Goal: Task Accomplishment & Management: Manage account settings

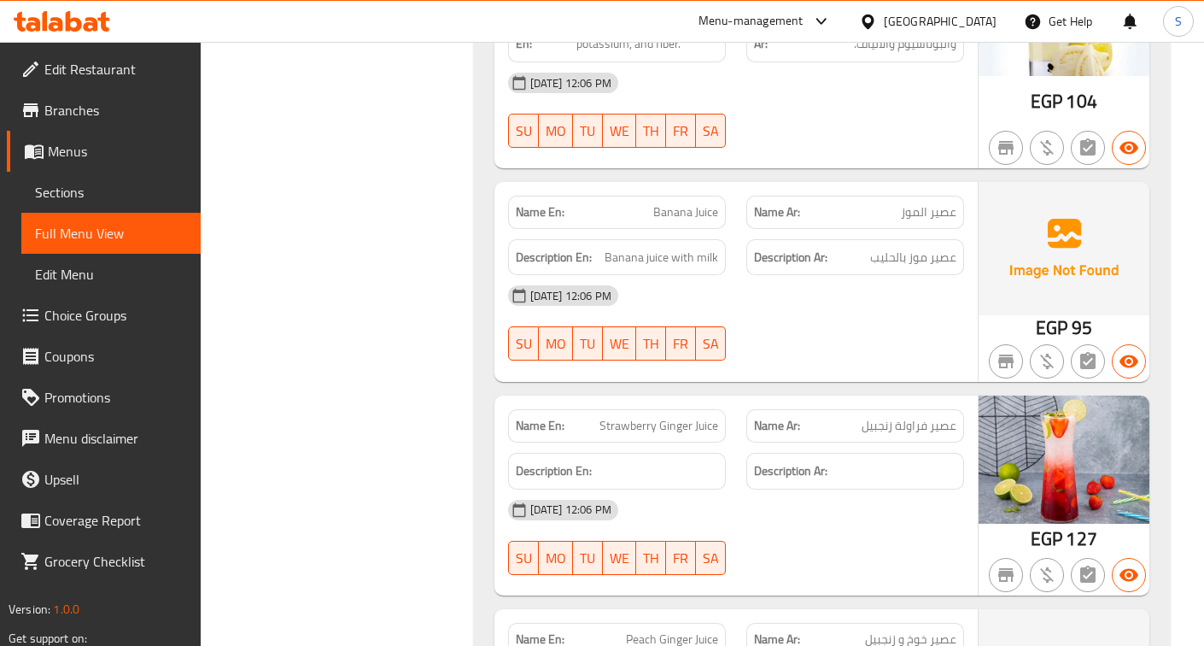
scroll to position [38956, 0]
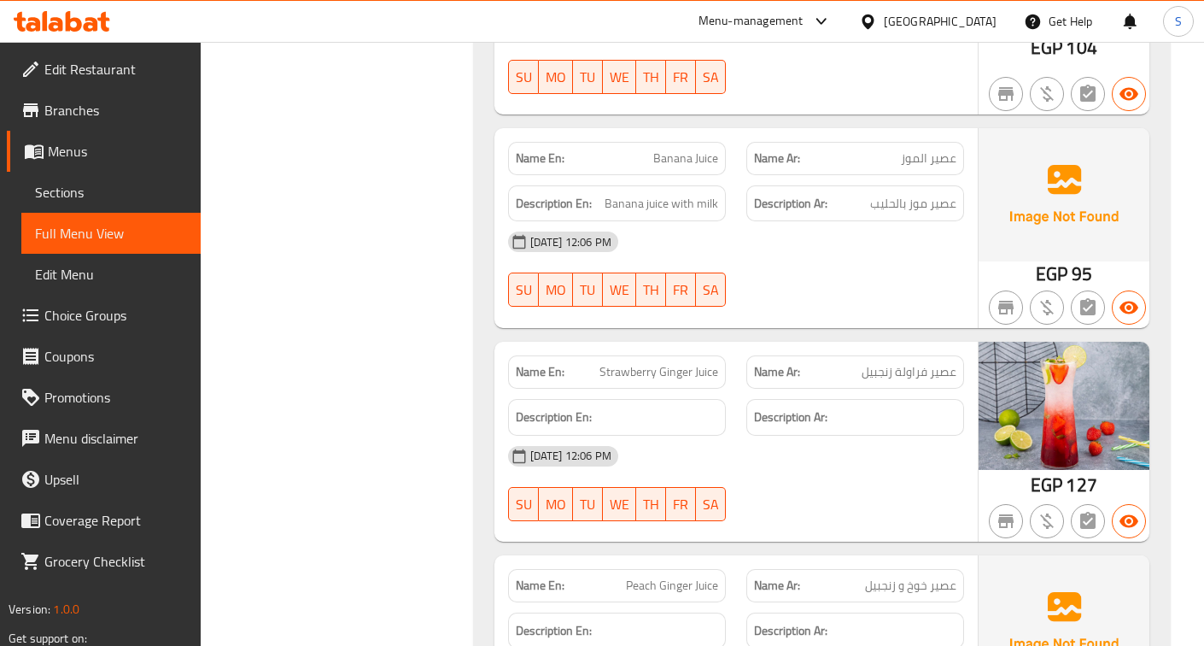
click at [637, 363] on span "Strawberry Ginger Juice" at bounding box center [659, 372] width 119 height 18
copy span "Strawberry Ginger Juice"
click at [741, 436] on div "[DATE] 12:06 PM" at bounding box center [736, 456] width 477 height 41
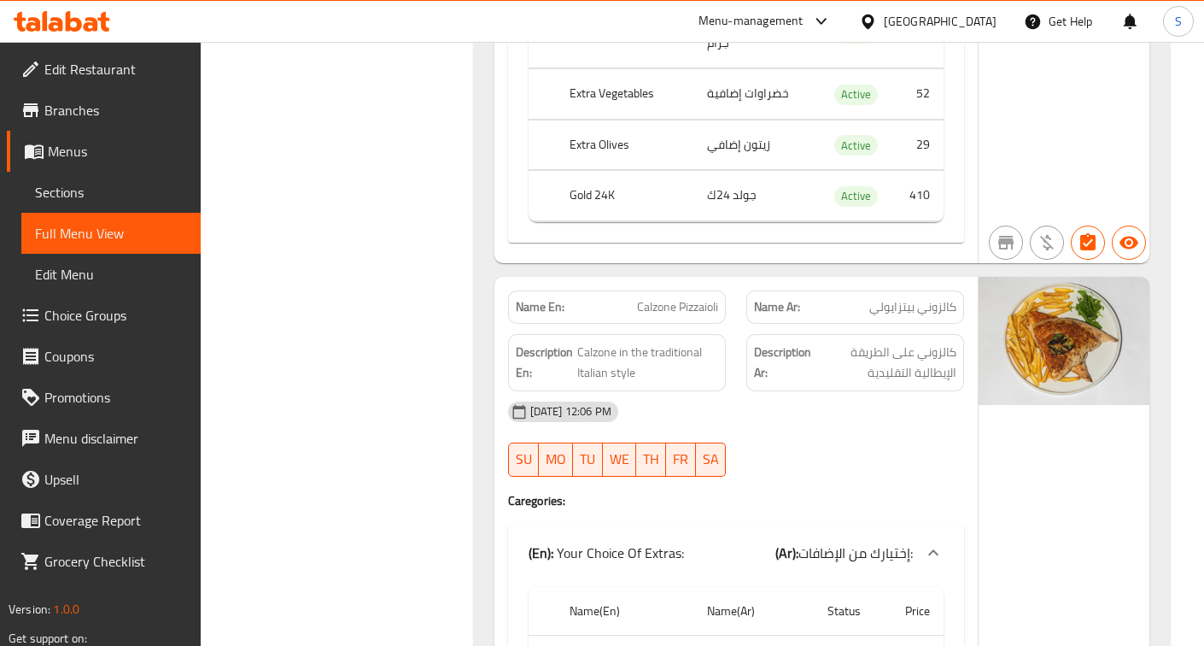
scroll to position [45896, 0]
click at [685, 299] on span "Calzone Pizzaioli" at bounding box center [677, 308] width 81 height 18
copy span "Calzone Pizzaioli"
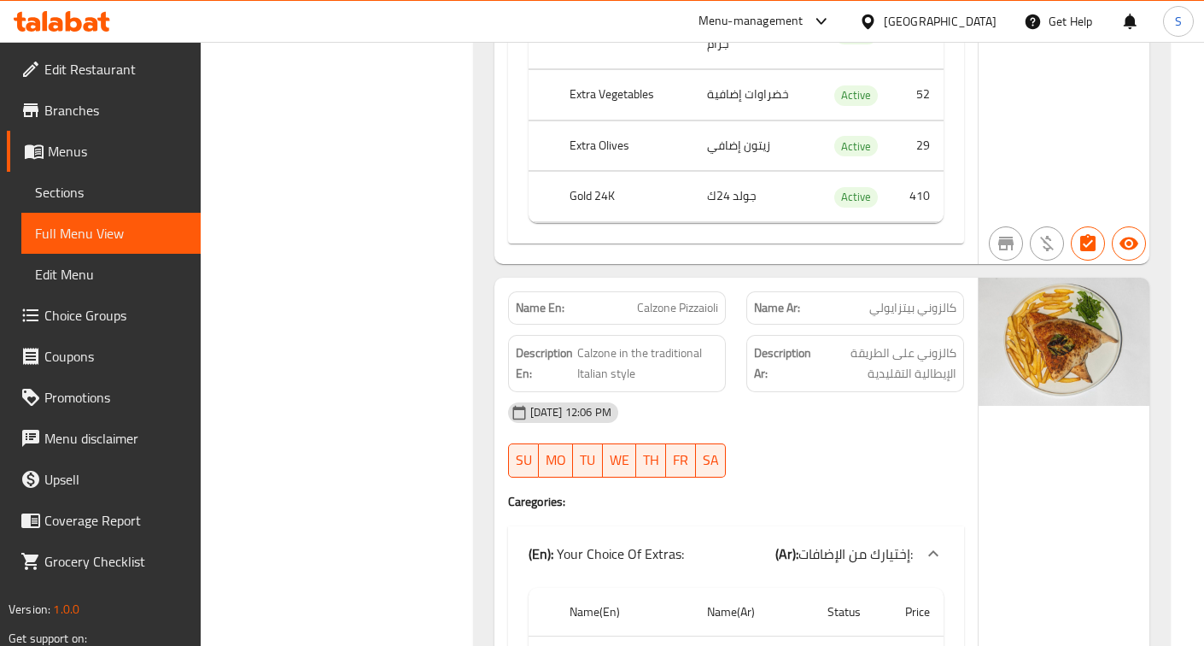
click at [659, 335] on div "Description En: Calzone in the traditional Italian style" at bounding box center [617, 363] width 218 height 57
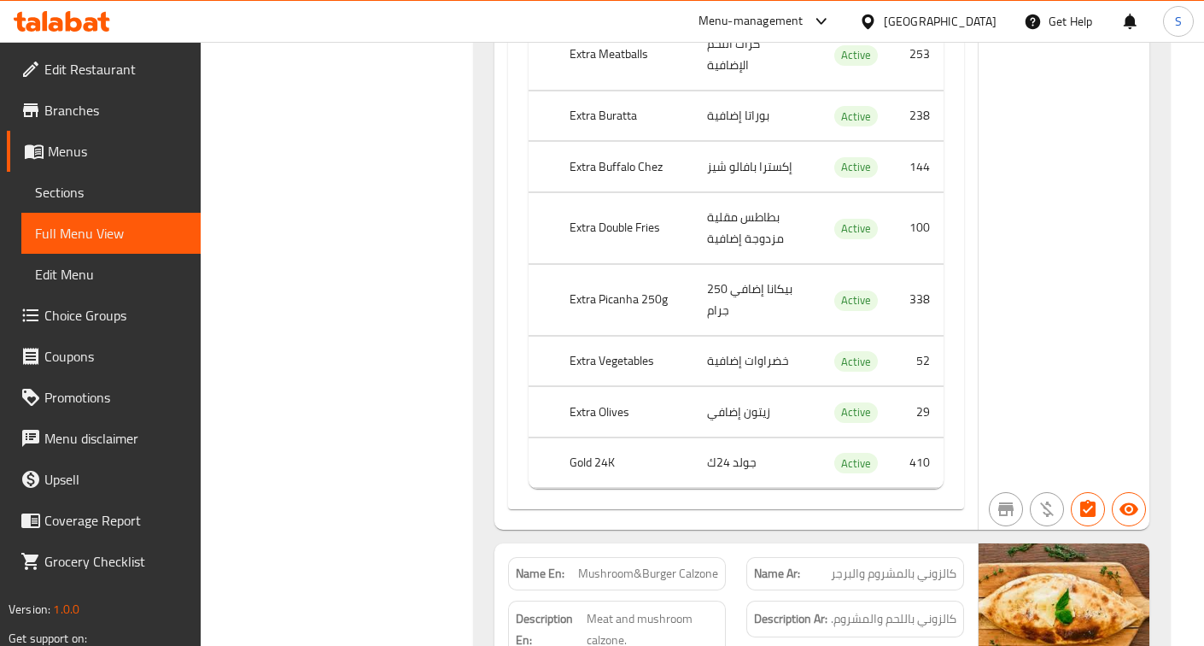
scroll to position [48459, 0]
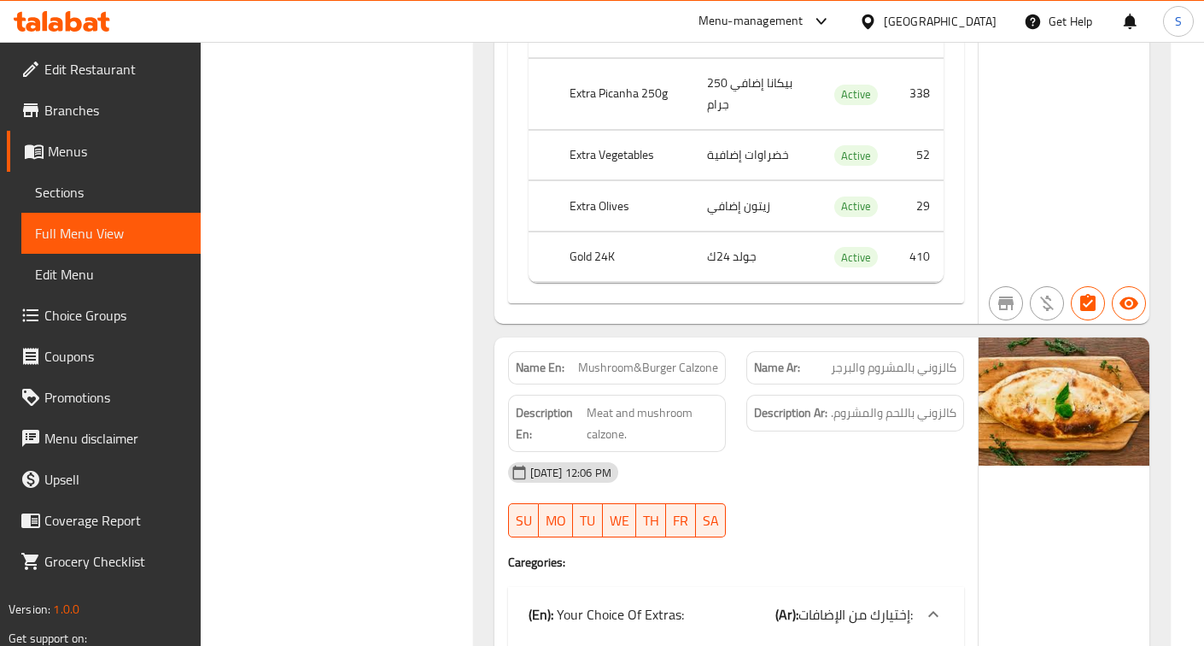
click at [666, 359] on span "Mushroom&Burger Calzone" at bounding box center [648, 368] width 140 height 18
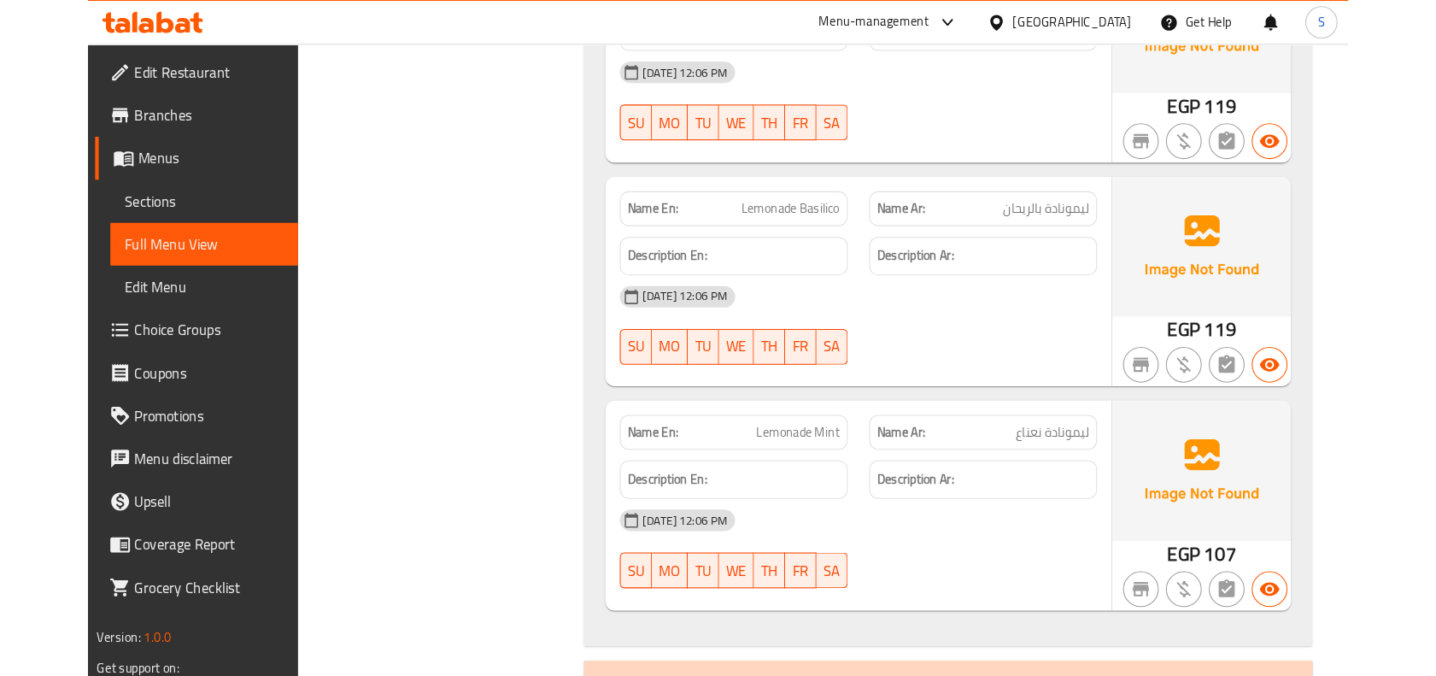
scroll to position [54652, 0]
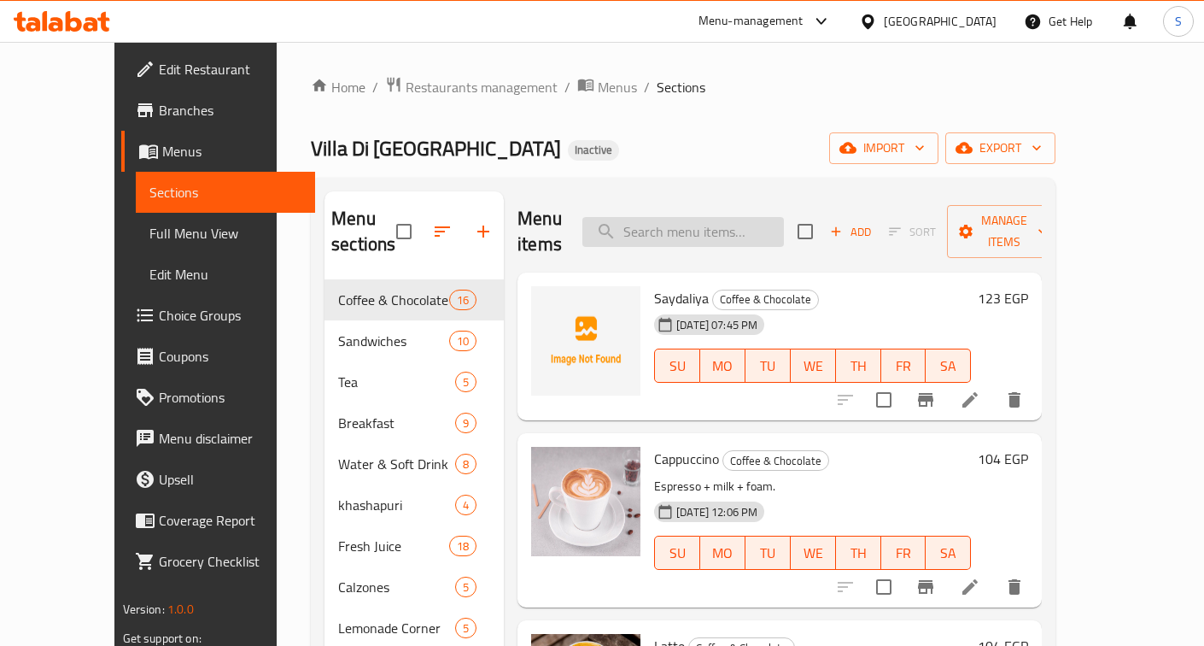
click at [683, 222] on input "search" at bounding box center [684, 232] width 202 height 30
paste input "Turkish Coffee Single"
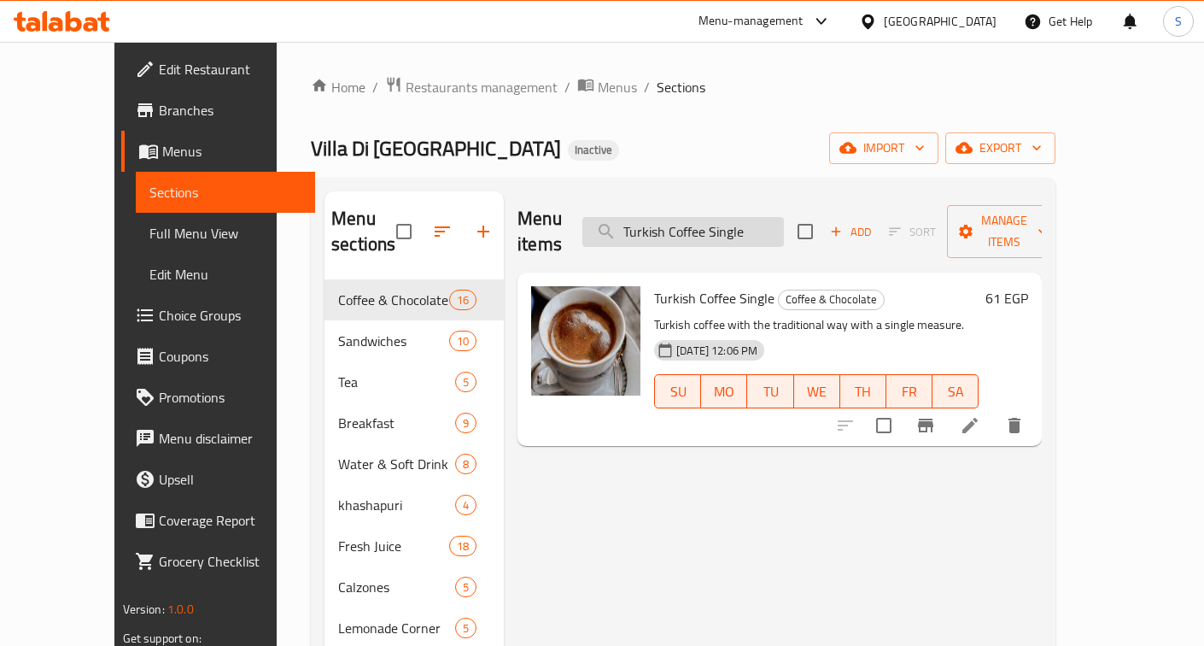
click at [732, 217] on input "Turkish Coffee Single" at bounding box center [684, 232] width 202 height 30
paste input "Doubl"
click at [782, 217] on input "Turkish Coffee Doubl" at bounding box center [684, 232] width 202 height 30
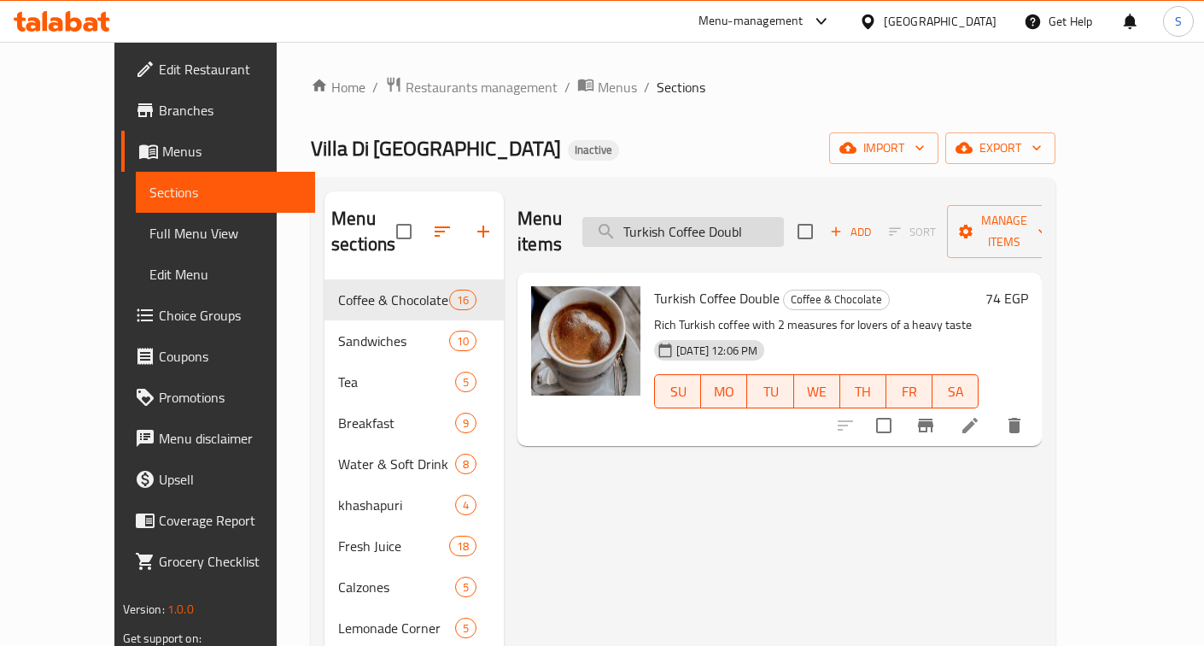
click at [782, 217] on input "Turkish Coffee Doubl" at bounding box center [684, 232] width 202 height 30
paste input "Ice Tea"
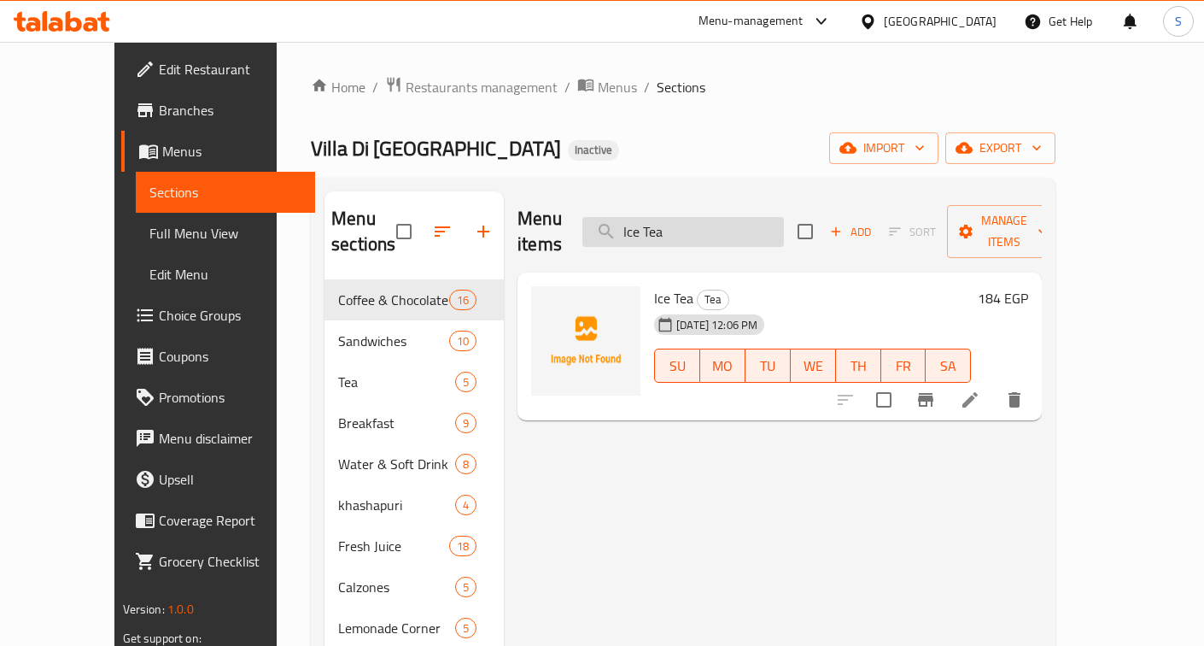
click at [752, 220] on input "Ice Tea" at bounding box center [684, 232] width 202 height 30
paste input "Sunny Side-UP Truffle e"
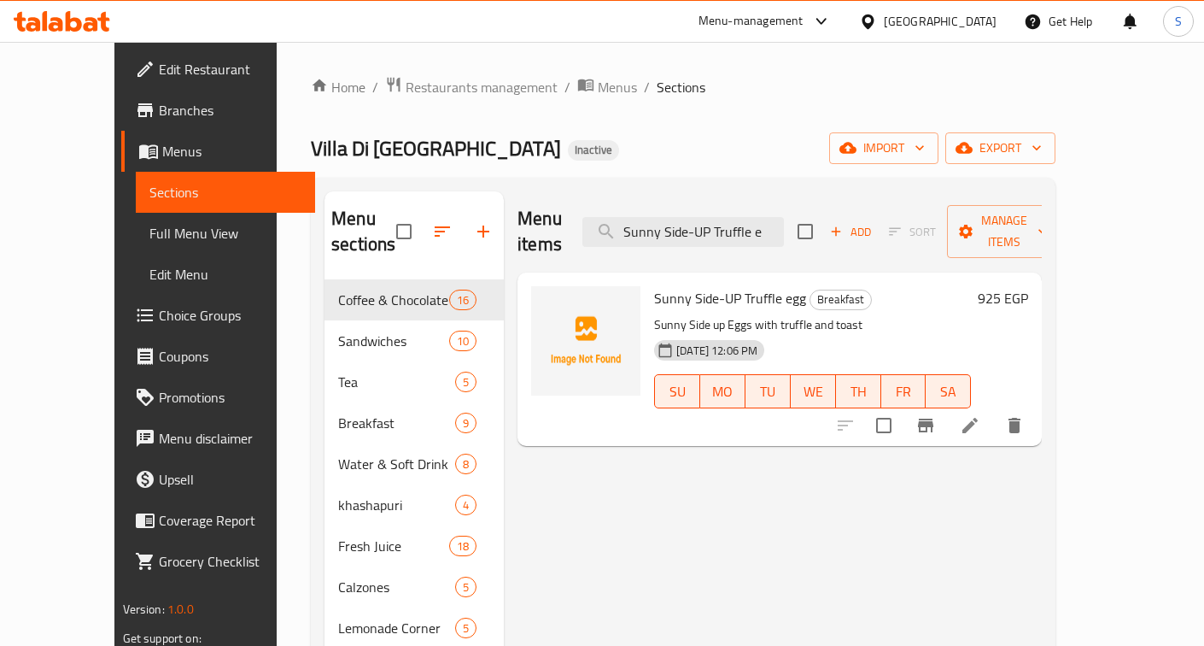
click at [758, 198] on div "Menu items Sunny Side-UP Truffle e Add Sort Manage items" at bounding box center [780, 231] width 524 height 81
click at [743, 224] on input "Sunny Side-UP Truffle e" at bounding box center [684, 232] width 202 height 30
paste input "parkling Water Sm"
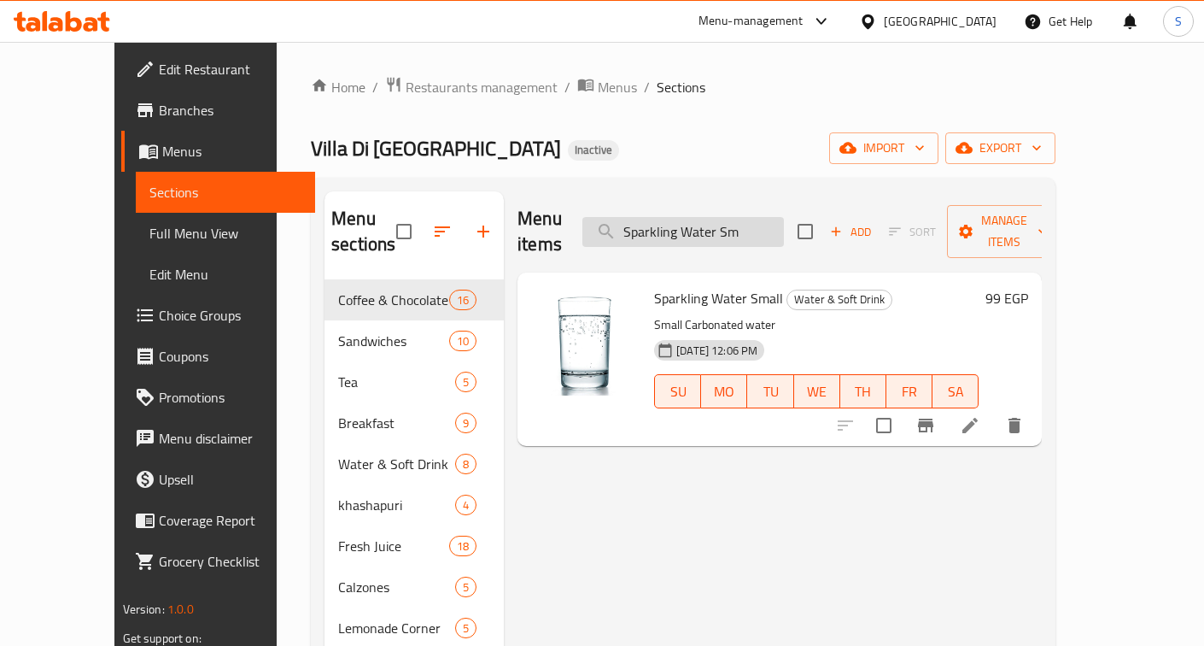
click at [744, 232] on input "Sparkling Water Sm" at bounding box center [684, 232] width 202 height 30
paste input "oft Drin"
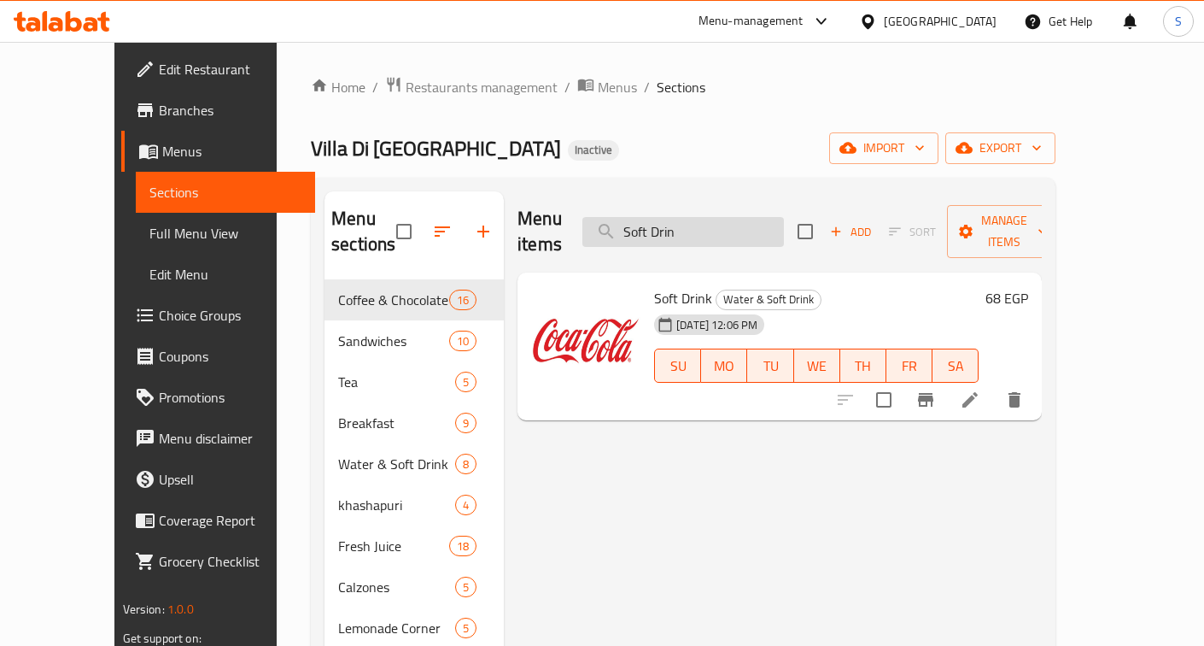
click at [756, 222] on input "Soft Drin" at bounding box center [684, 232] width 202 height 30
paste input "ed Bull Flavo"
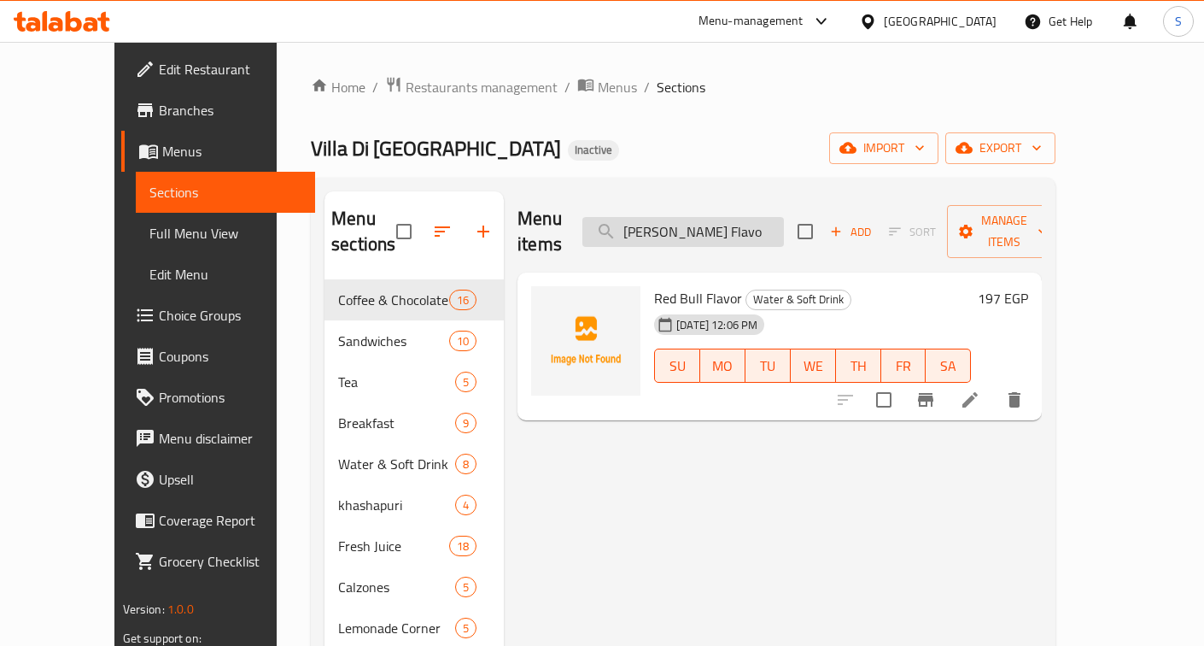
click at [760, 219] on input "ed Bull Flavo" at bounding box center [684, 232] width 202 height 30
paste input "Calzone Pizzai"
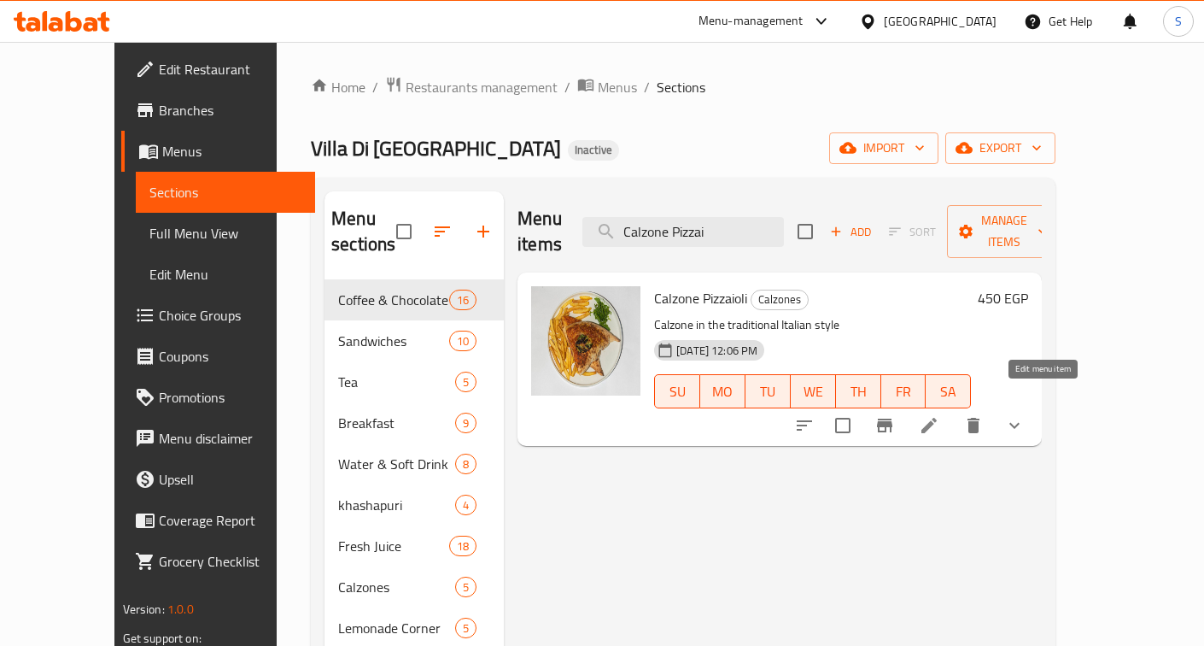
type input "Calzone Pizzai"
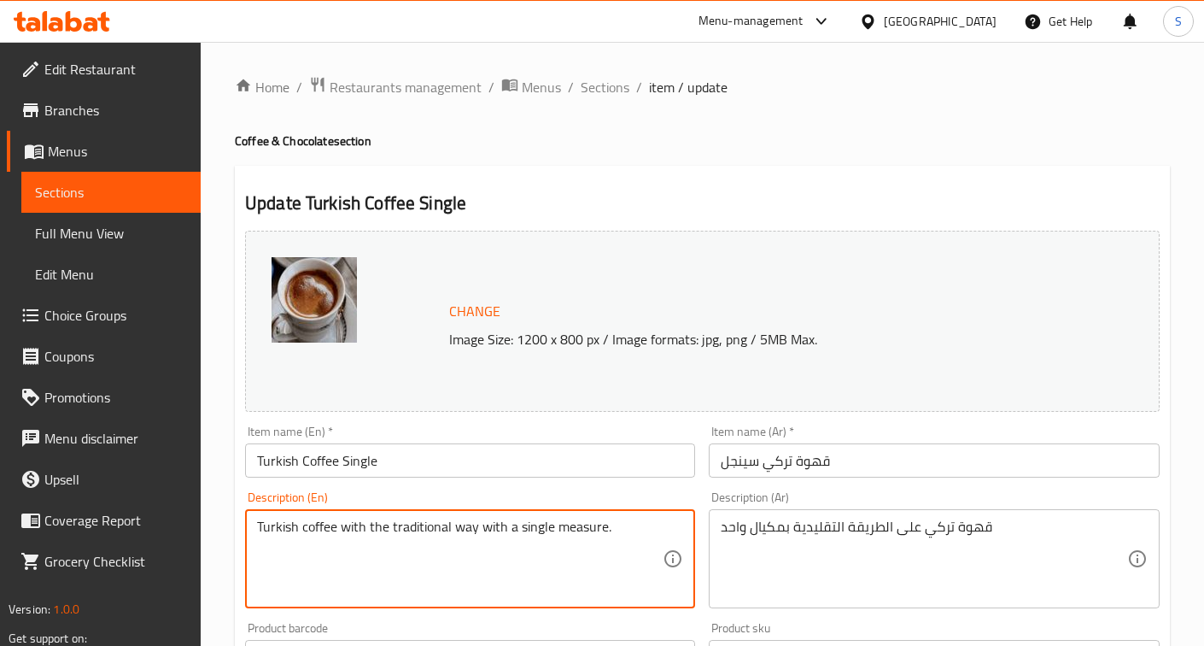
click at [526, 556] on textarea "Turkish coffee with the traditional way with a single measure." at bounding box center [460, 558] width 406 height 81
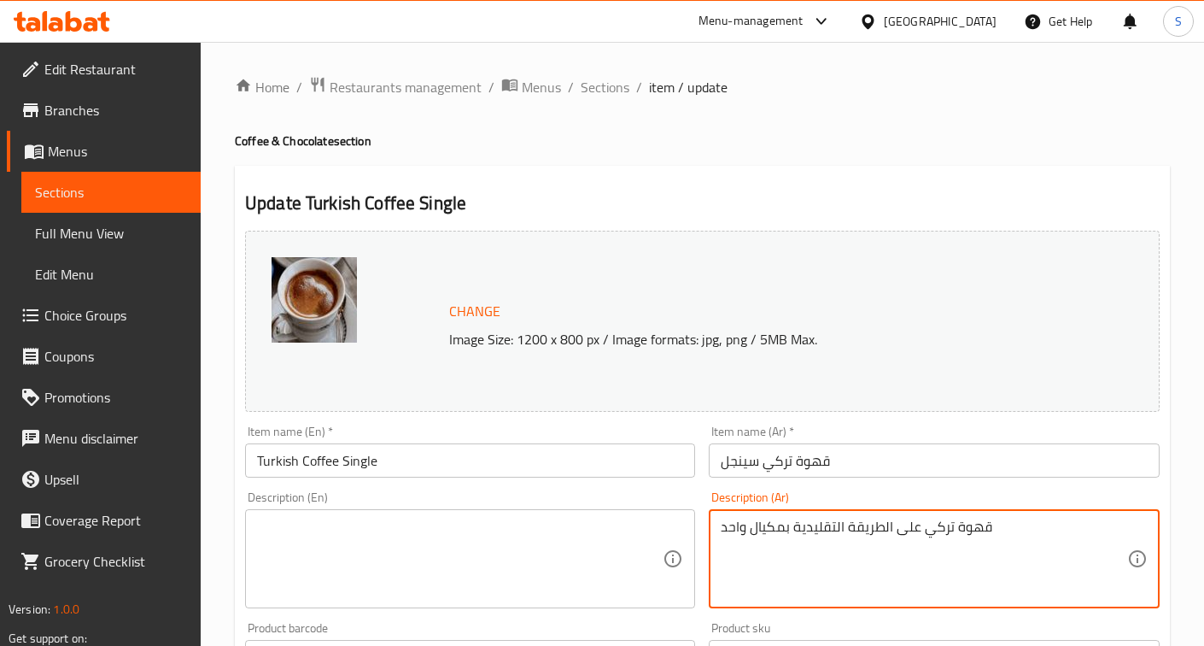
click at [934, 545] on textarea "قهوة تركي على الطريقة التقليدية بمكيال واحد" at bounding box center [924, 558] width 406 height 81
click at [887, 472] on input "قهوة تركي سينجل" at bounding box center [934, 460] width 450 height 34
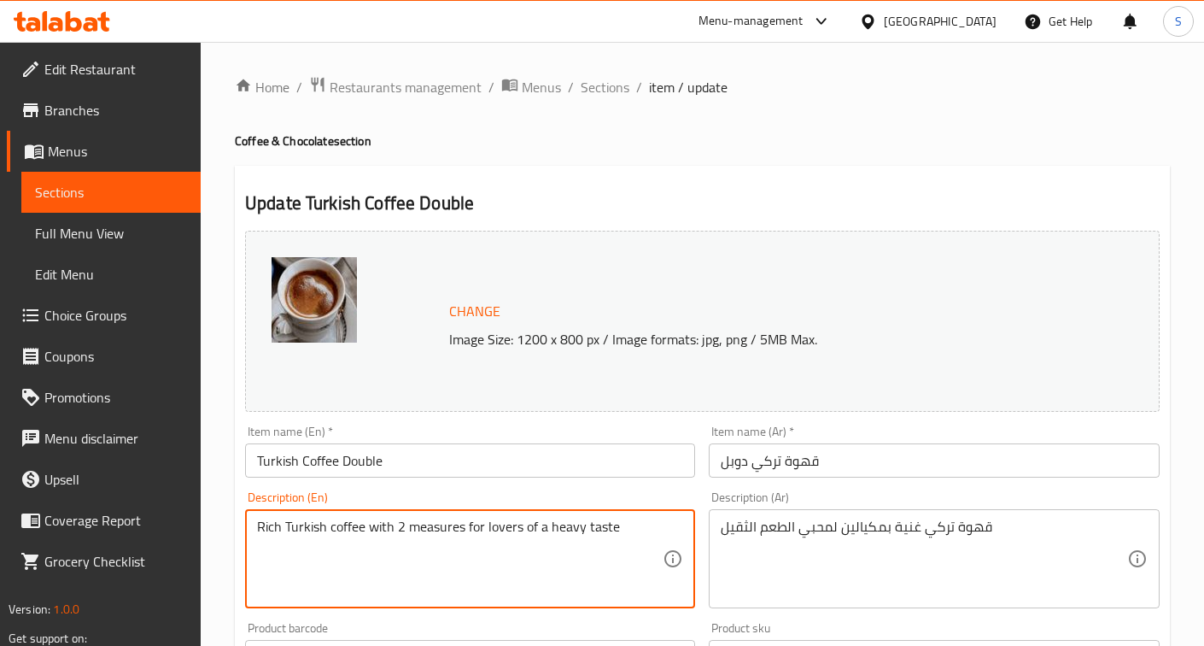
click at [466, 577] on textarea "Rich Turkish coffee with 2 measures for lovers of a heavy taste" at bounding box center [460, 558] width 406 height 81
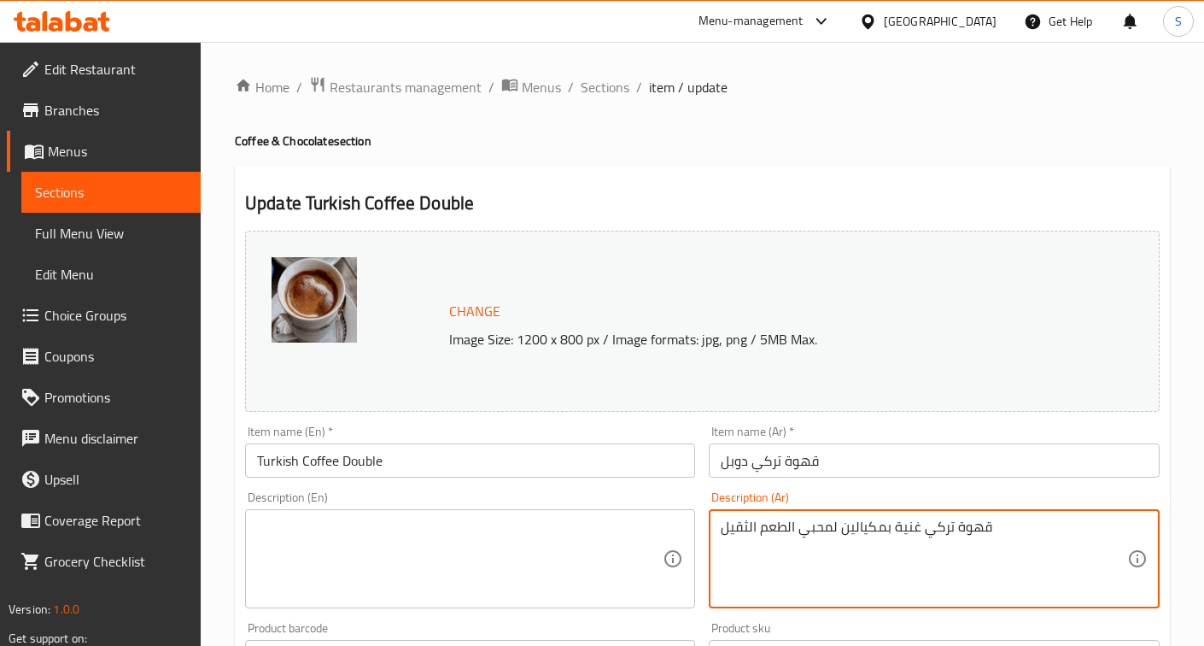
click at [834, 551] on textarea "قهوة تركي غنية بمكيالين لمحبي الطعم الثقيل" at bounding box center [924, 558] width 406 height 81
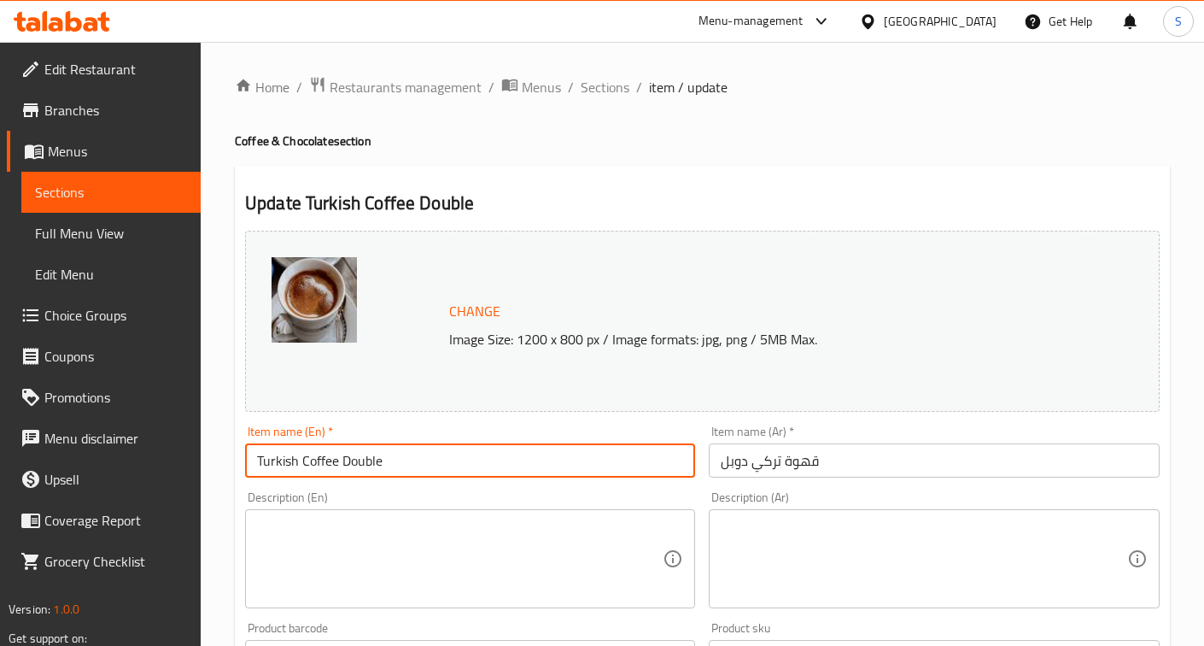
click at [586, 468] on input "Turkish Coffee Double" at bounding box center [470, 460] width 450 height 34
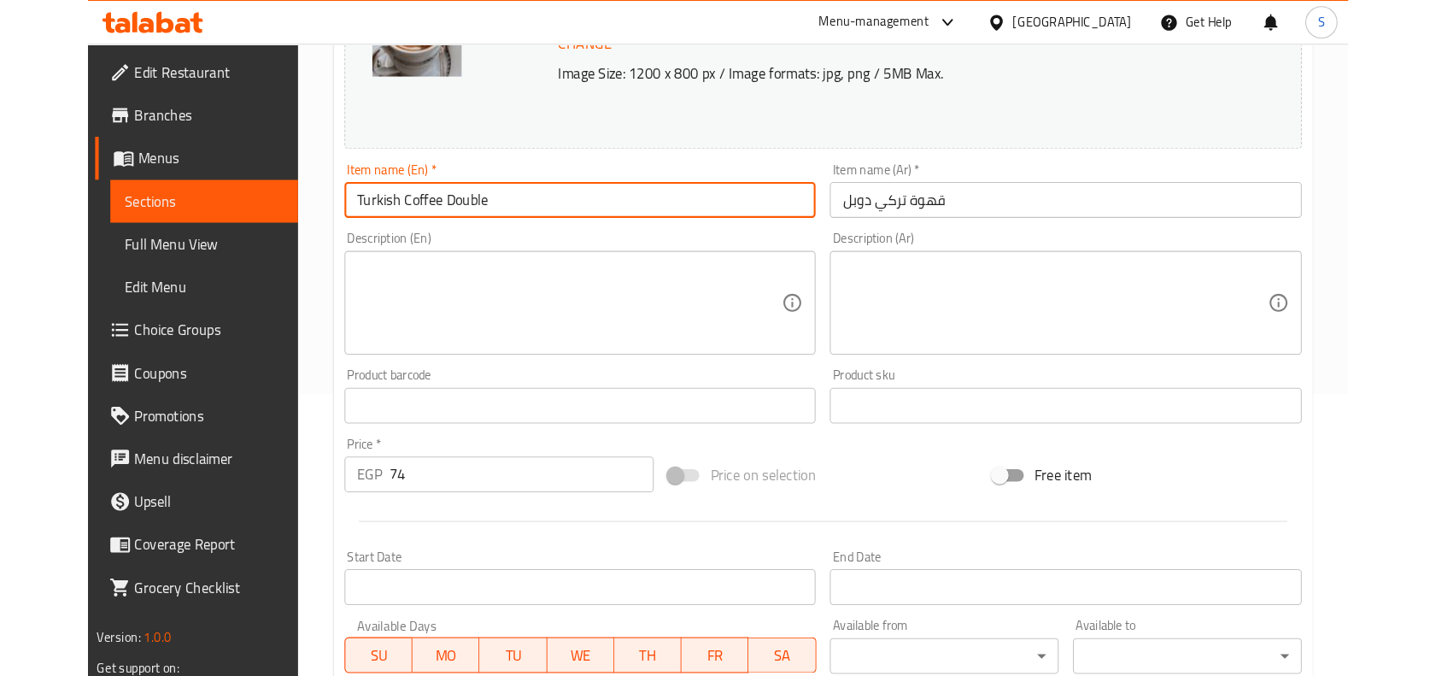
scroll to position [263, 0]
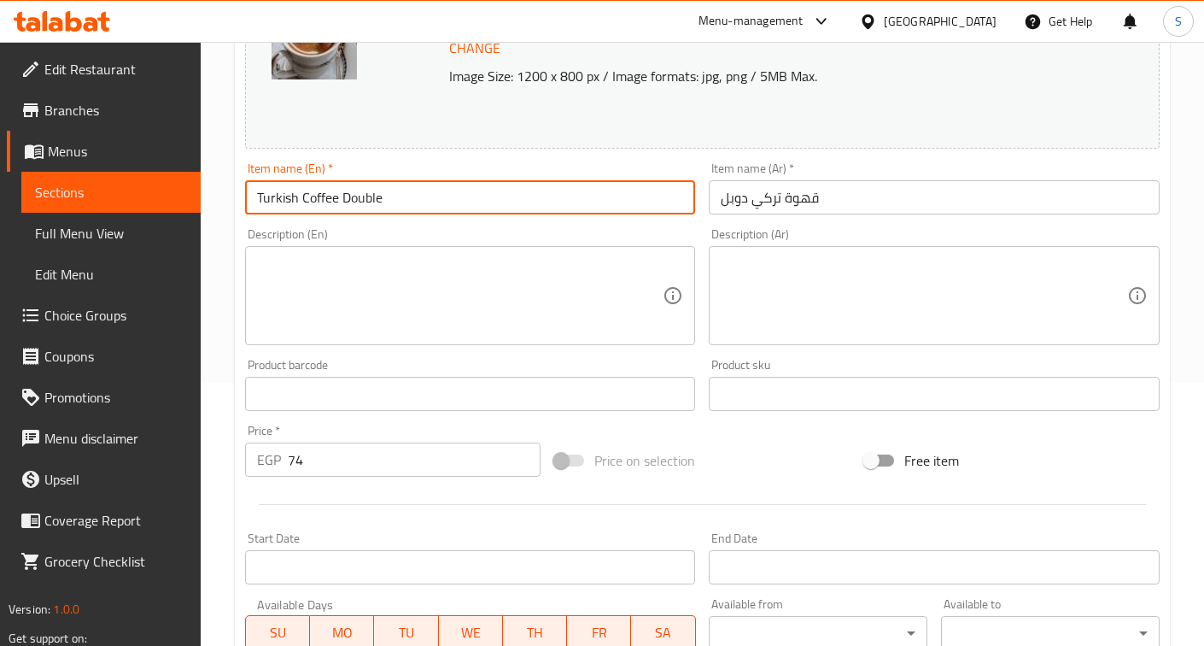
click at [596, 202] on input "Turkish Coffee Double" at bounding box center [470, 197] width 450 height 34
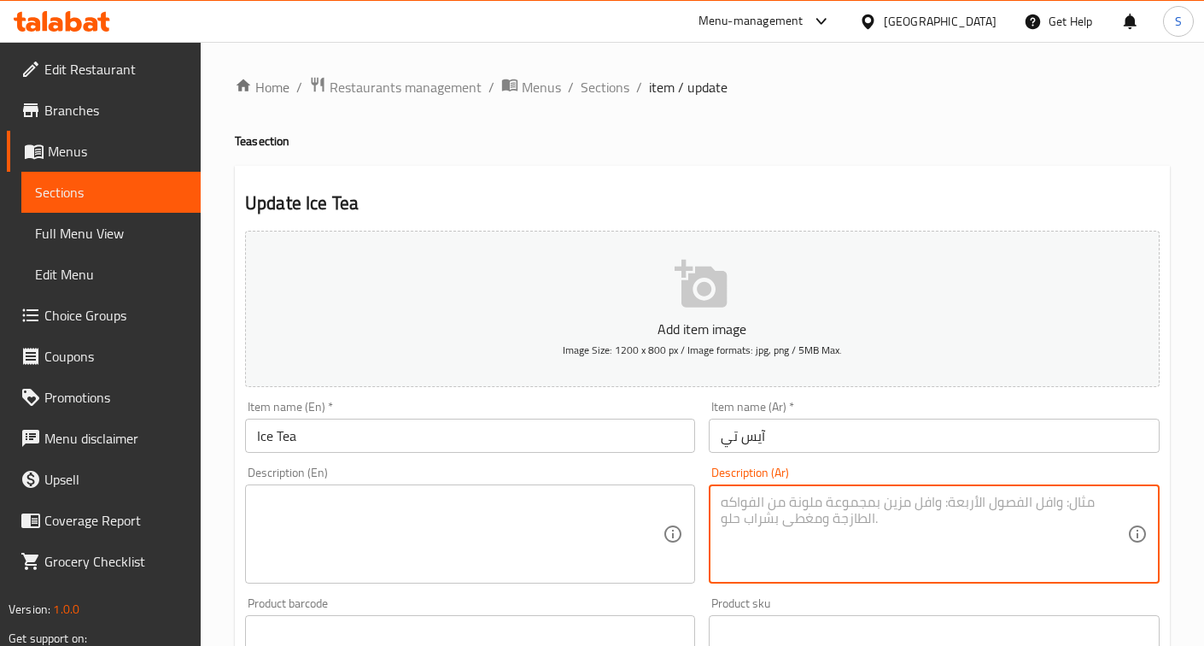
click at [829, 540] on textarea at bounding box center [924, 534] width 406 height 81
paste textarea "شاي مثلج بنكهات مختلفة."
type textarea "شاي مثلج بنكهات مختلفة."
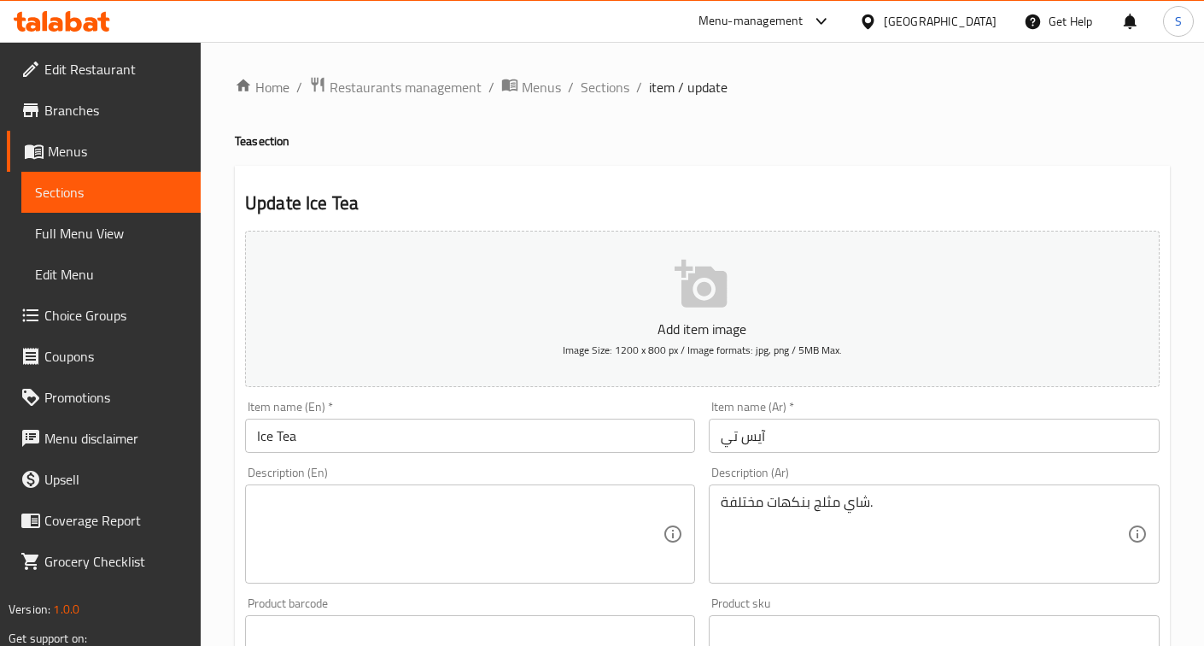
drag, startPoint x: 464, startPoint y: 579, endPoint x: 462, endPoint y: 568, distance: 11.2
click at [464, 579] on div "Description (En)" at bounding box center [470, 533] width 450 height 99
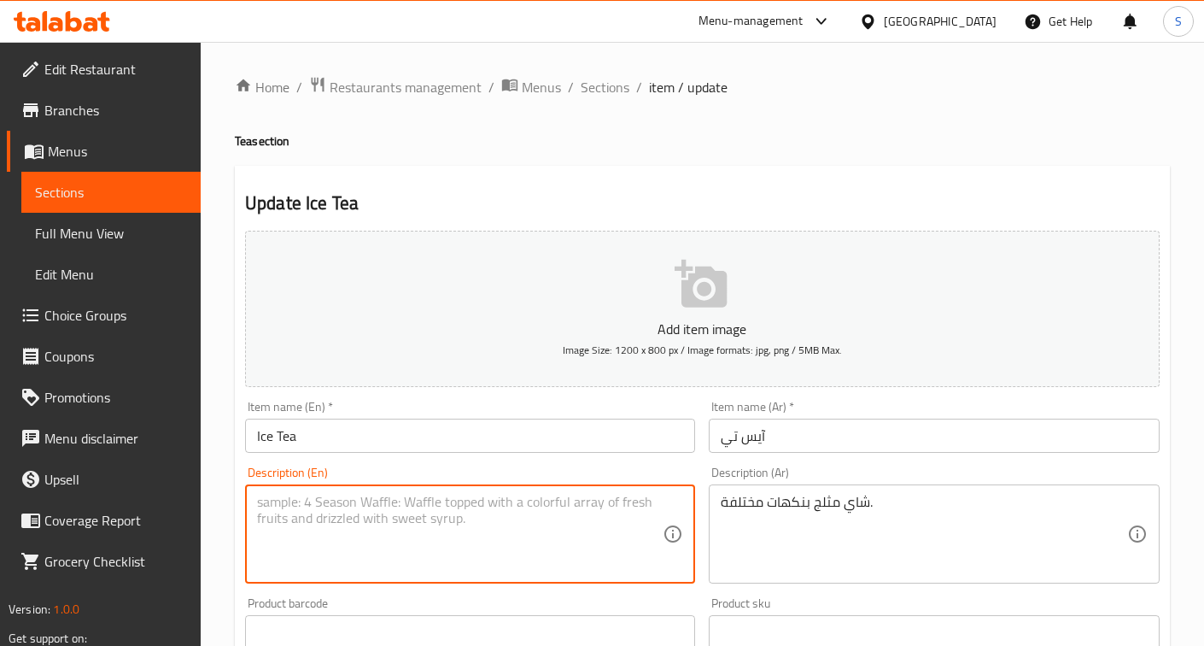
paste textarea "Iced tea in different flavors."
click at [333, 513] on textarea "Iced tea in different flavors." at bounding box center [460, 534] width 406 height 81
type textarea "Iced tea in assorted flavors."
click at [527, 447] on input "Ice Tea" at bounding box center [470, 436] width 450 height 34
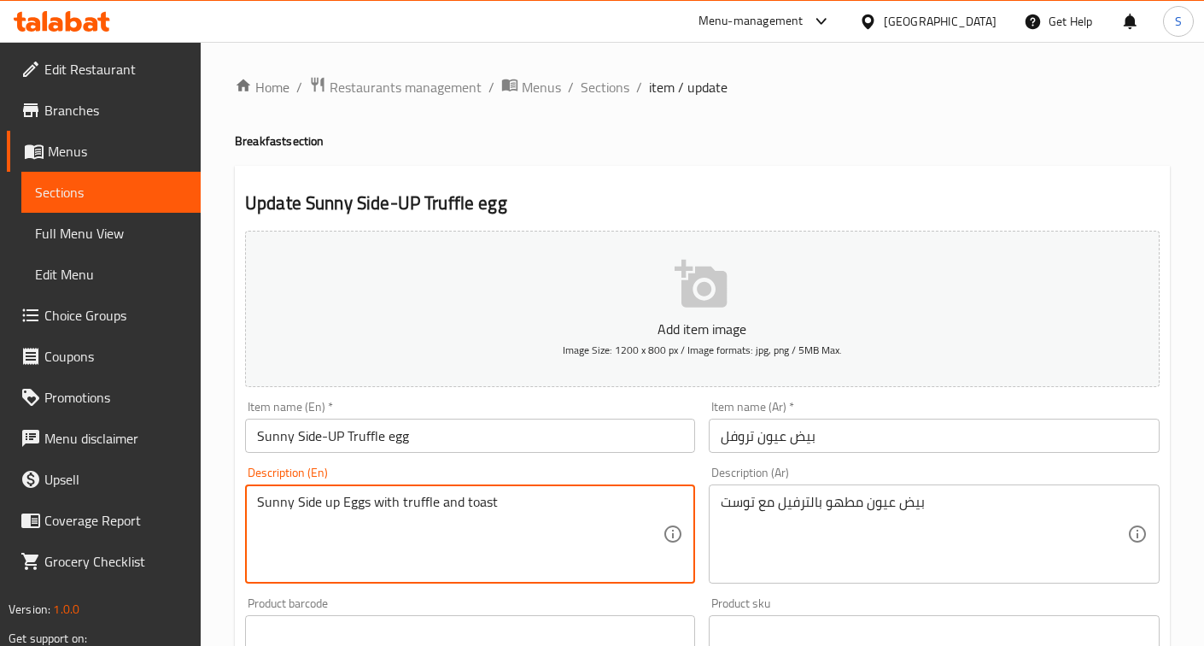
click at [398, 501] on textarea "Sunny Side up Eggs with truffle and toast" at bounding box center [460, 534] width 406 height 81
click at [373, 505] on textarea "Sunny Side up Eggs with truffle and toast" at bounding box center [460, 534] width 406 height 81
type textarea "Sunny Side up Eggs cooked with truffle and toast"
click at [459, 430] on input "Sunny Side-UP Truffle egg" at bounding box center [470, 436] width 450 height 34
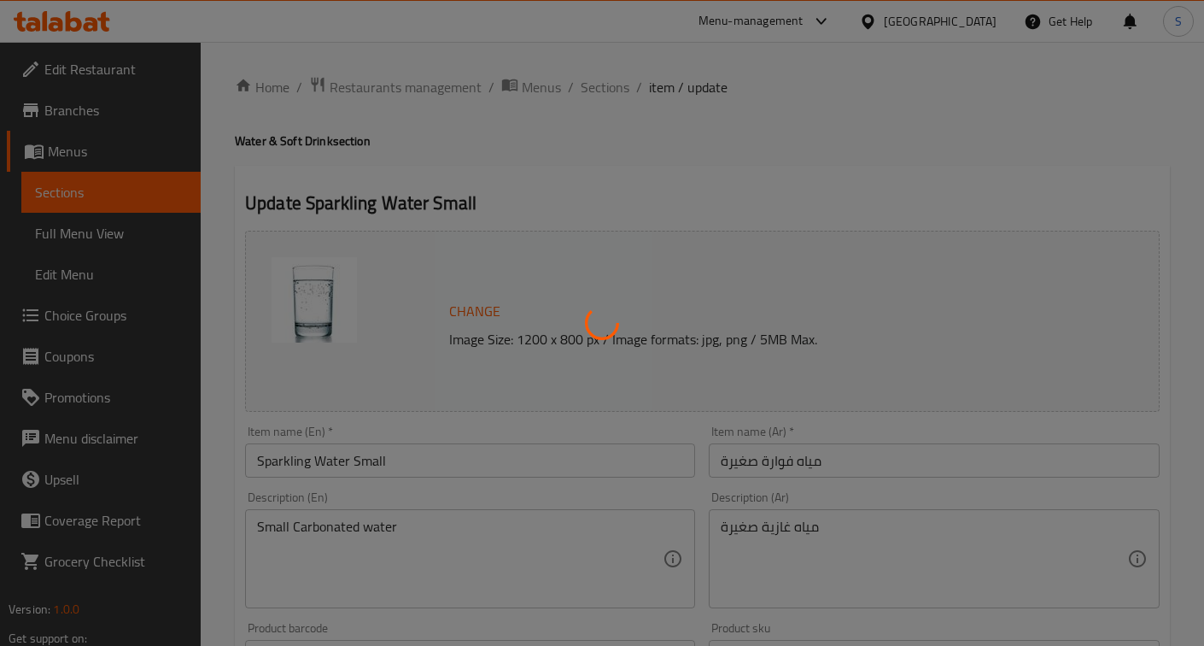
click at [507, 539] on div at bounding box center [602, 323] width 1204 height 646
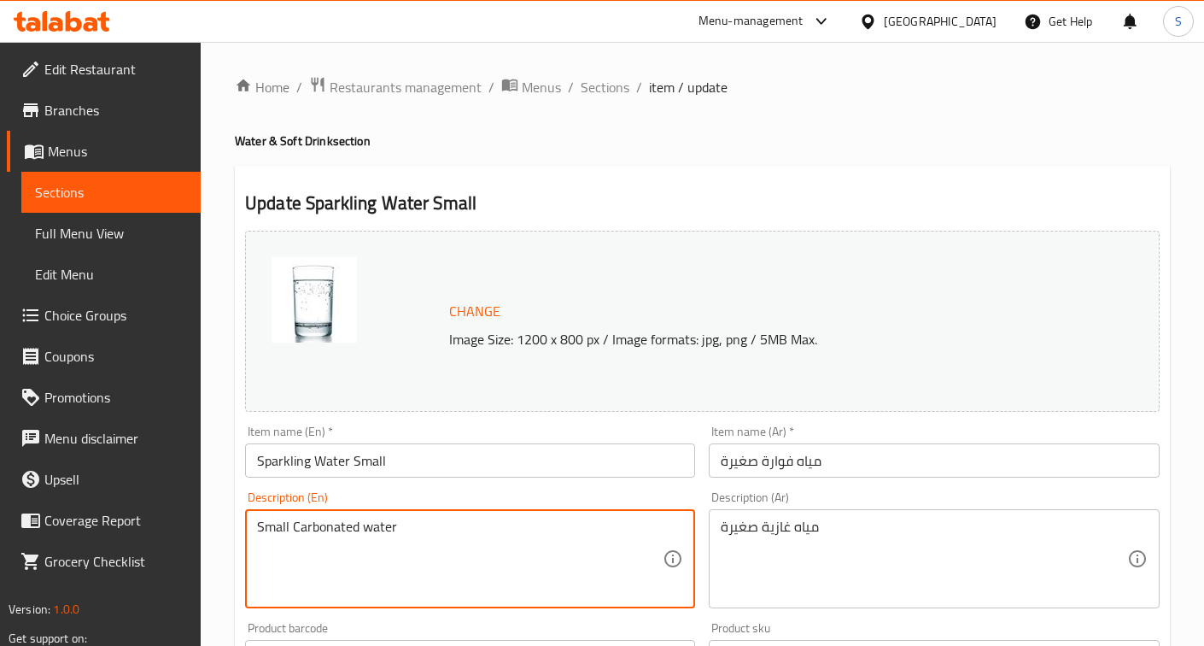
click at [541, 521] on textarea "Small Carbonated water" at bounding box center [460, 558] width 406 height 81
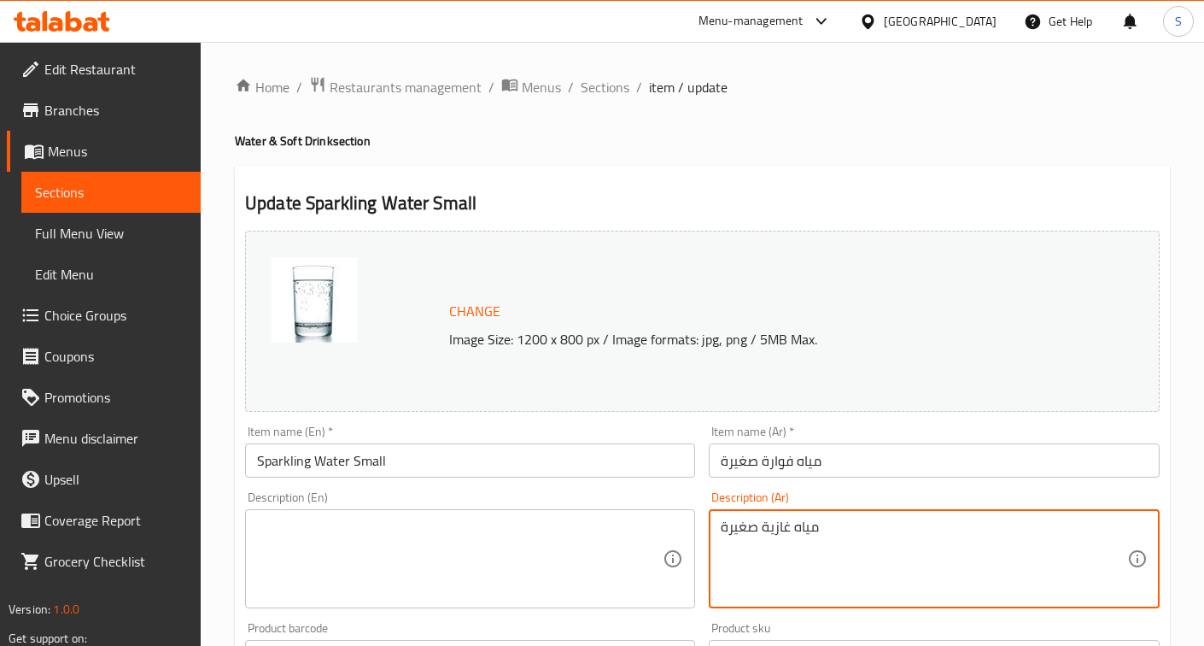
click at [788, 523] on textarea "مياه غازية صغيرة" at bounding box center [924, 558] width 406 height 81
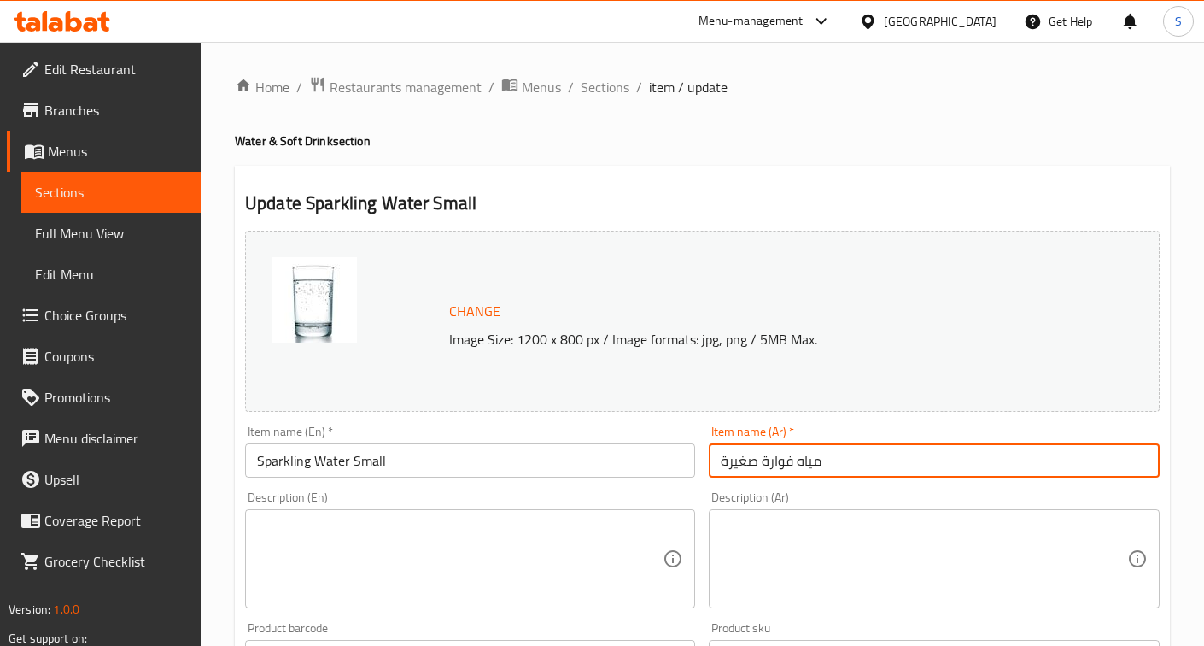
click at [882, 472] on input "مياه فوارة صغيرة" at bounding box center [934, 460] width 450 height 34
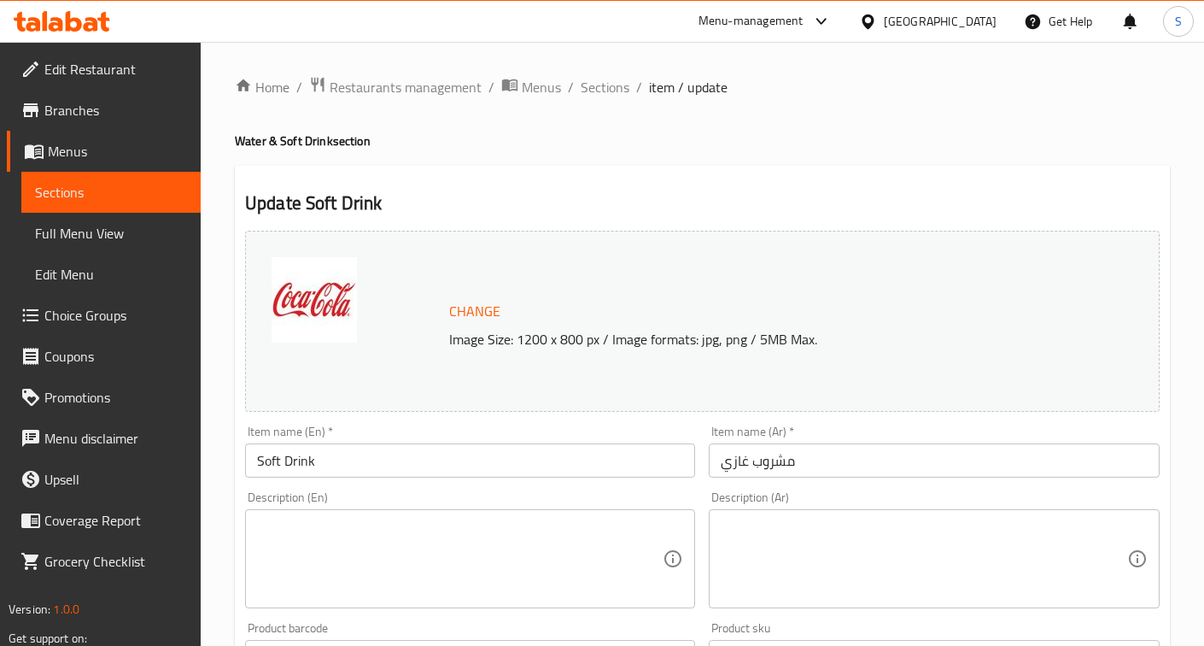
drag, startPoint x: 760, startPoint y: 571, endPoint x: 769, endPoint y: 548, distance: 23.8
click at [760, 571] on textarea at bounding box center [924, 558] width 406 height 81
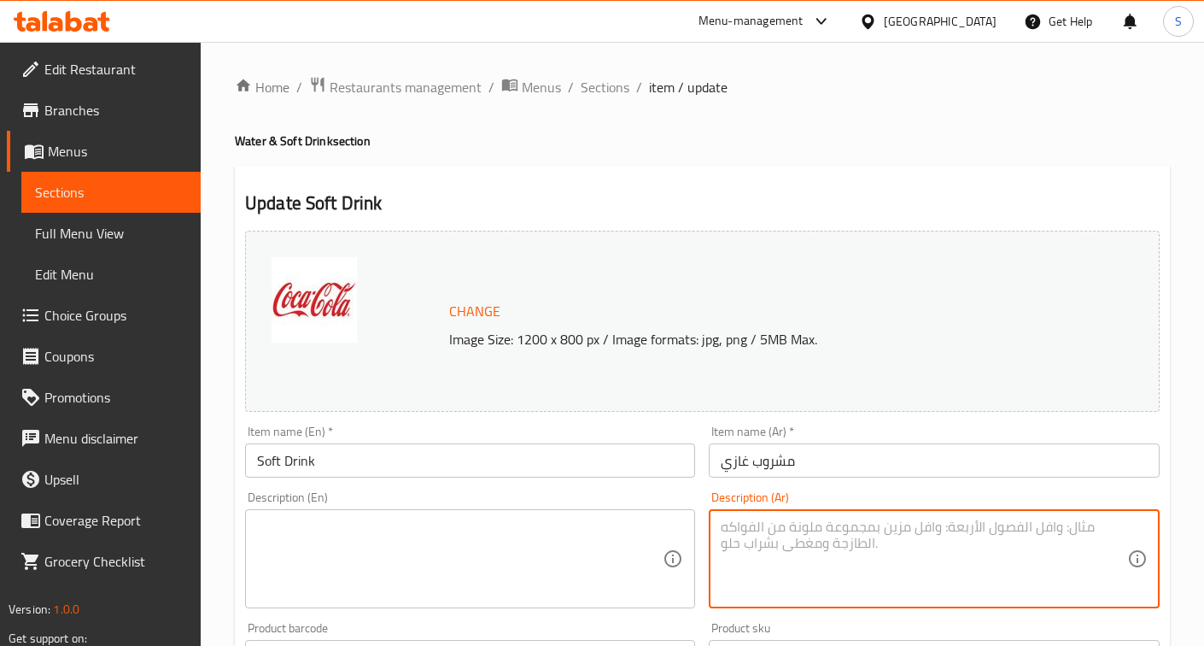
paste textarea "مشروبات غازية متنوعة."
type textarea "مشروبات غازية متنوعة."
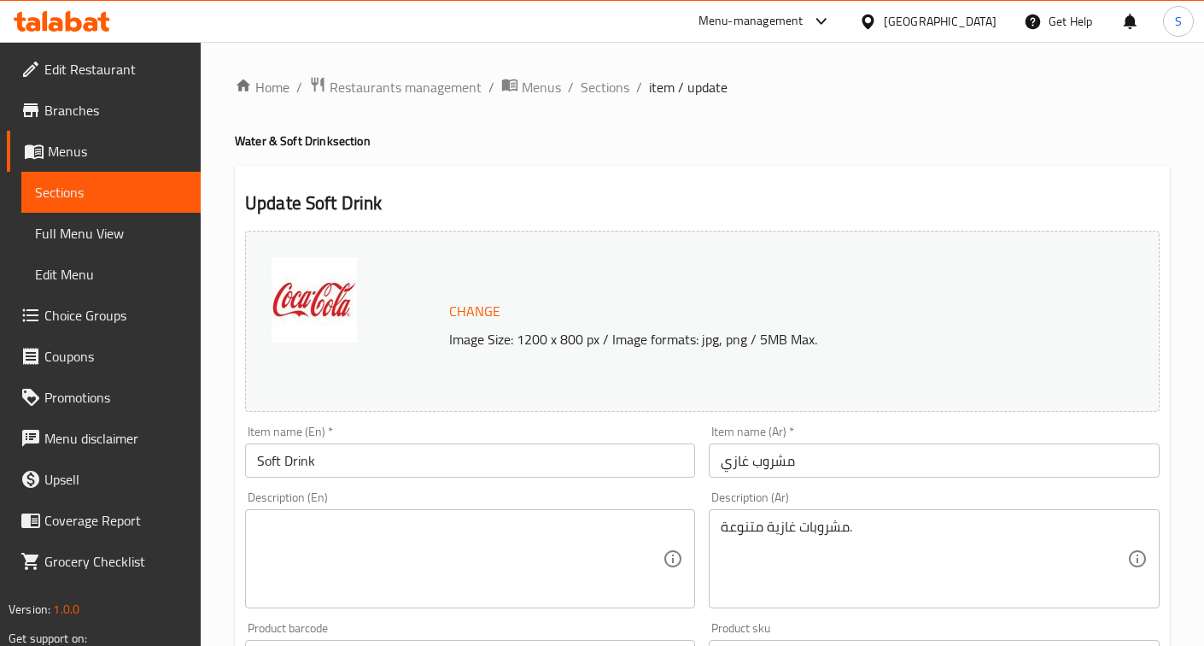
click at [454, 511] on div "Description (En)" at bounding box center [470, 558] width 450 height 99
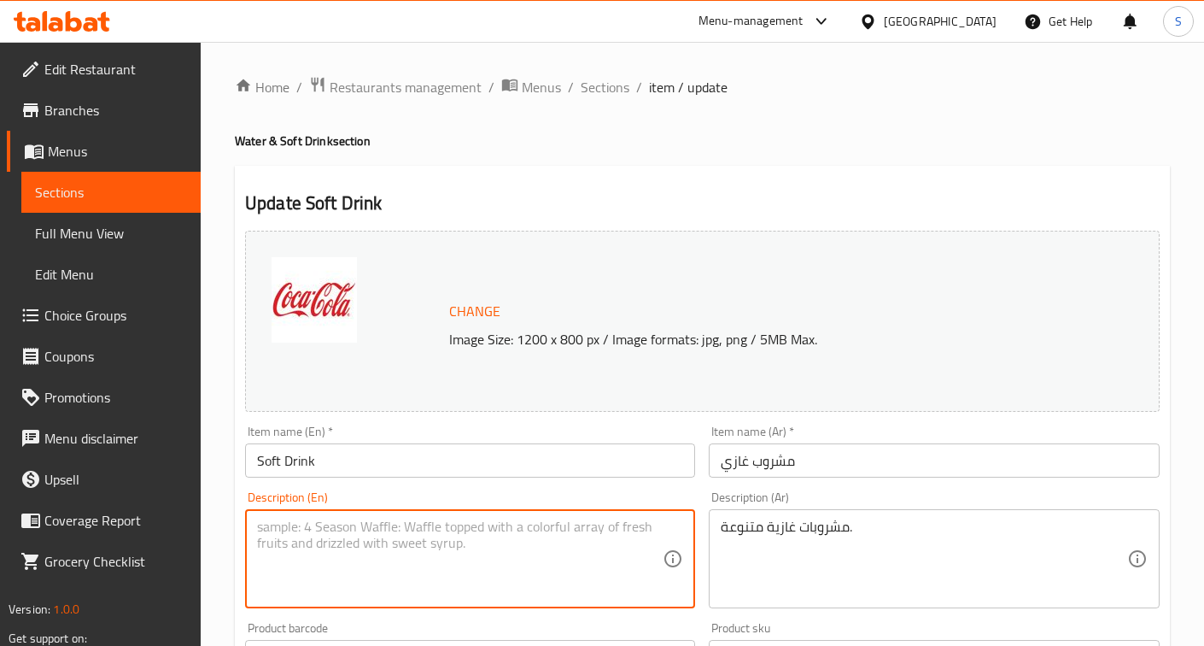
paste textarea "Various soft drinks."
click at [282, 524] on textarea "Various soft drinks." at bounding box center [460, 558] width 406 height 81
type textarea "assorted soft drinks."
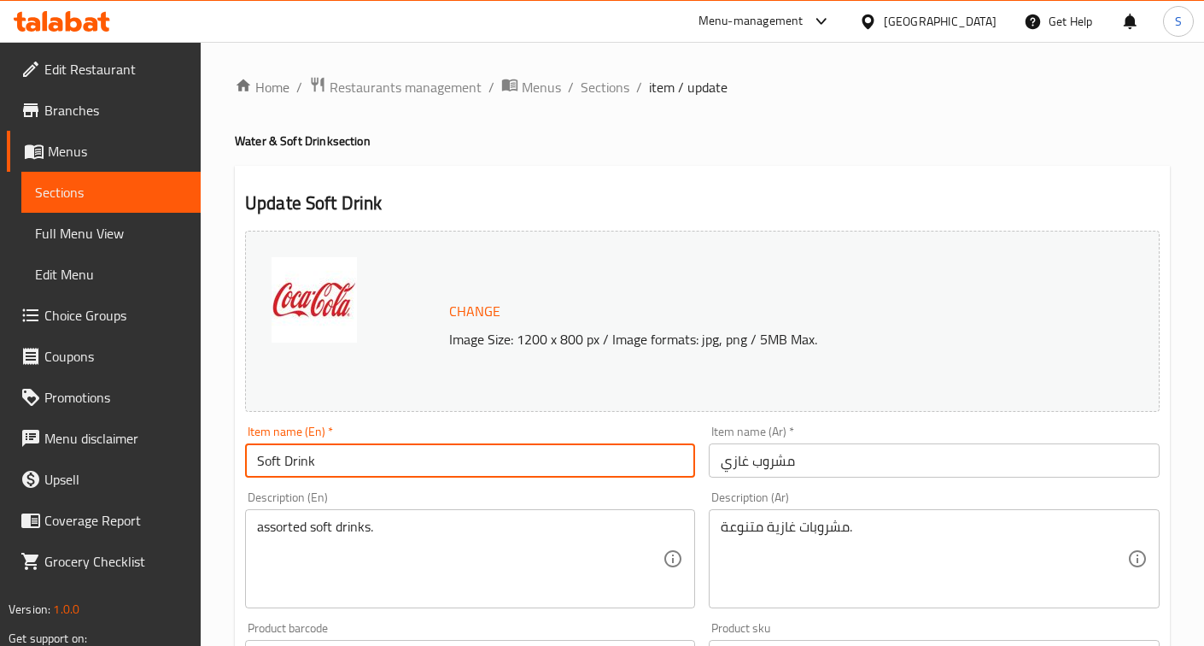
click at [346, 472] on input "Soft Drink" at bounding box center [470, 460] width 450 height 34
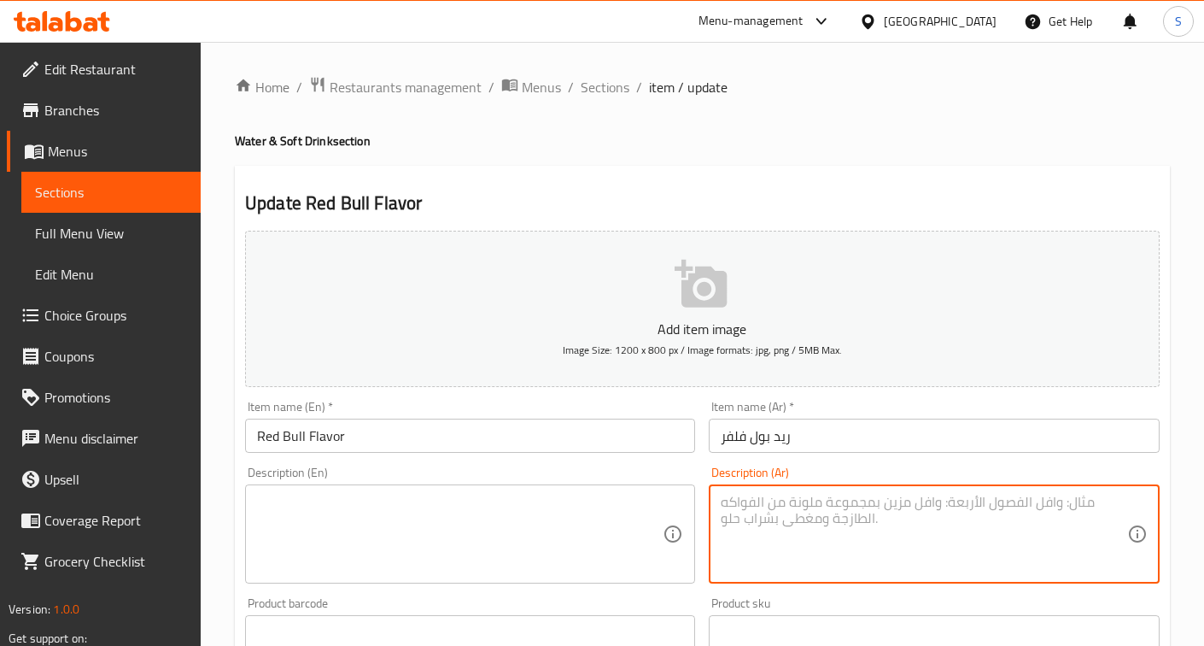
click at [857, 531] on textarea at bounding box center [924, 534] width 406 height 81
paste textarea "ريد بول بنكهات مختلفة."
type textarea "ريد بول بنكهات مختلفة."
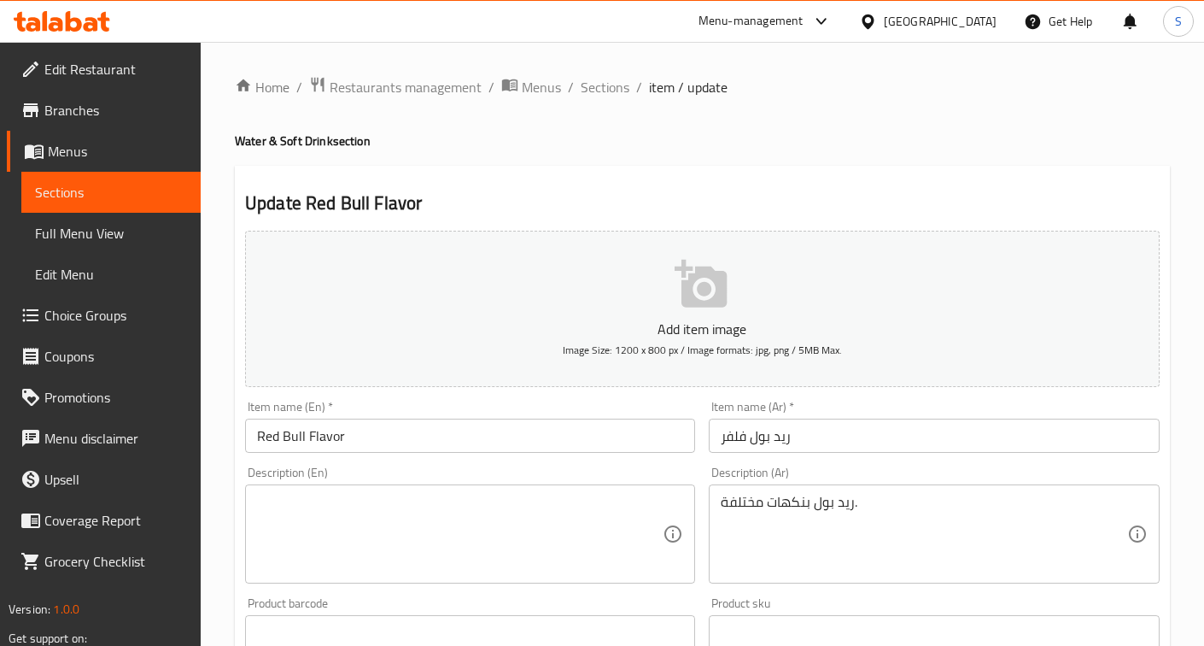
click at [467, 483] on div "Description (En) Description (En)" at bounding box center [470, 524] width 450 height 117
click at [448, 526] on textarea at bounding box center [460, 534] width 406 height 81
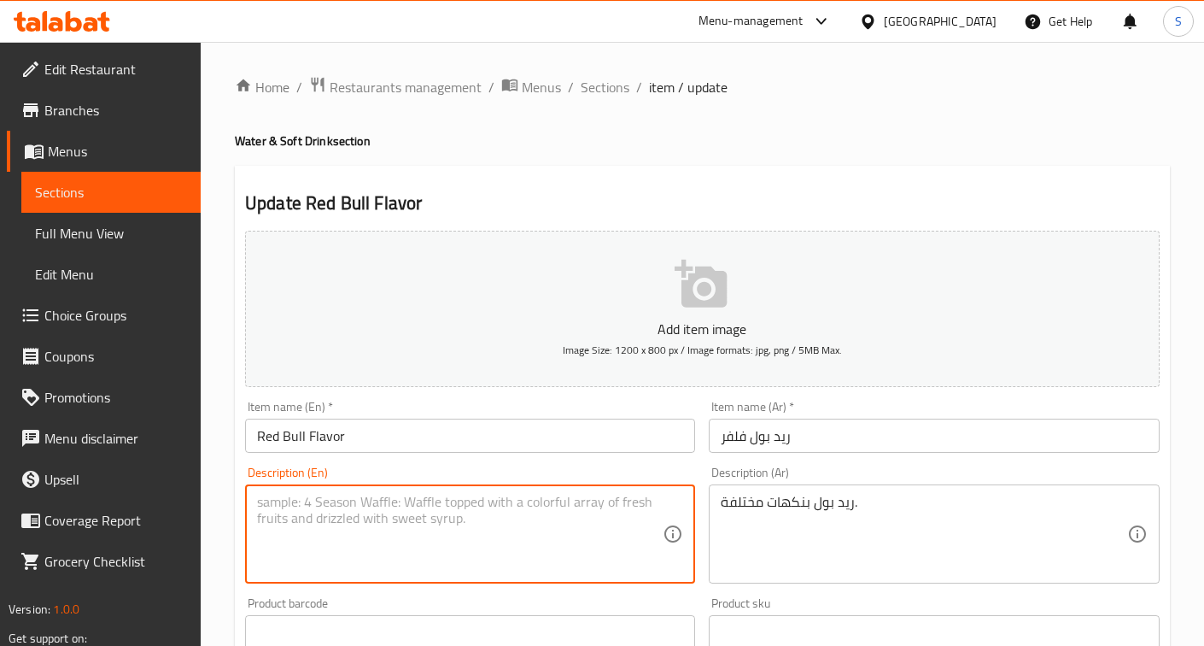
paste textarea "Red Bull in different flavors."
click at [346, 504] on textarea "Red Bull in different flavors." at bounding box center [460, 534] width 406 height 81
type textarea "Red Bull in assorted flavors."
click at [386, 436] on input "Red Bull Flavor" at bounding box center [470, 436] width 450 height 34
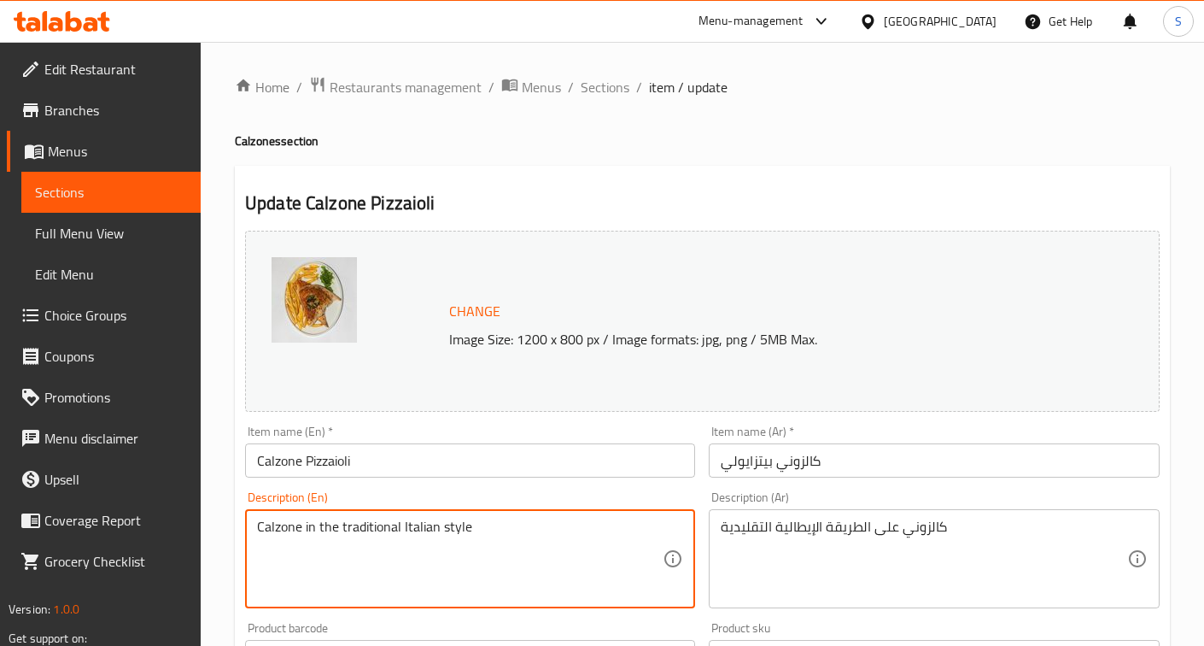
click at [549, 542] on textarea "Calzone in the traditional Italian style" at bounding box center [460, 558] width 406 height 81
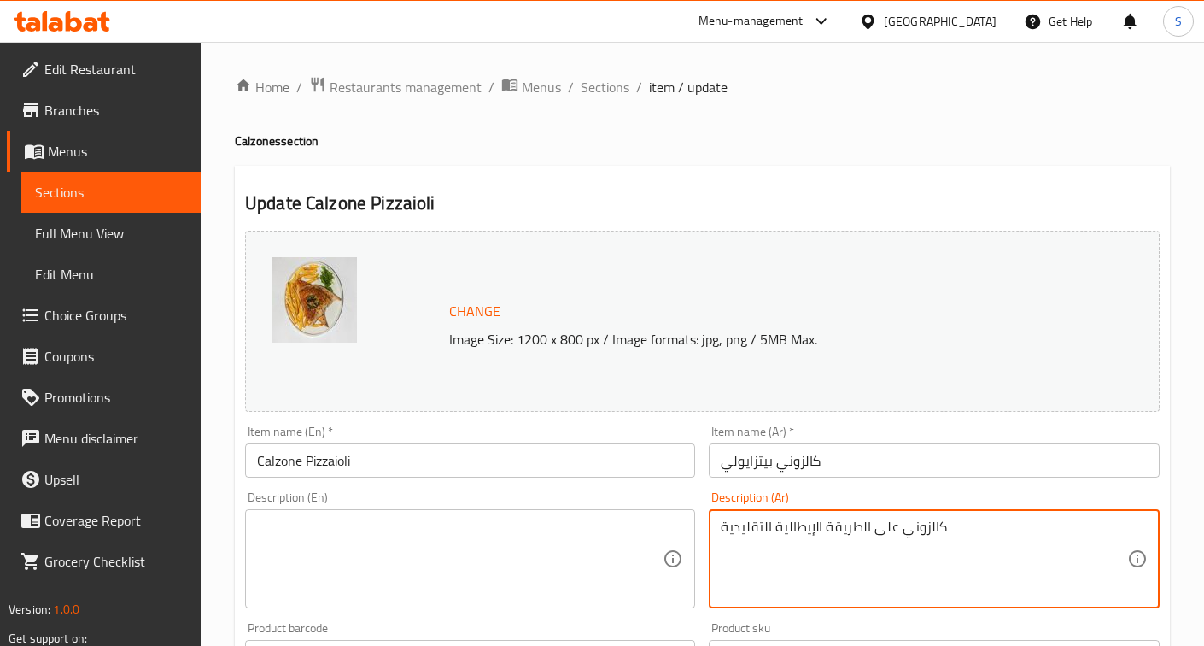
click at [919, 536] on textarea "كالزوني على الطريقة الإيطالية التقليدية" at bounding box center [924, 558] width 406 height 81
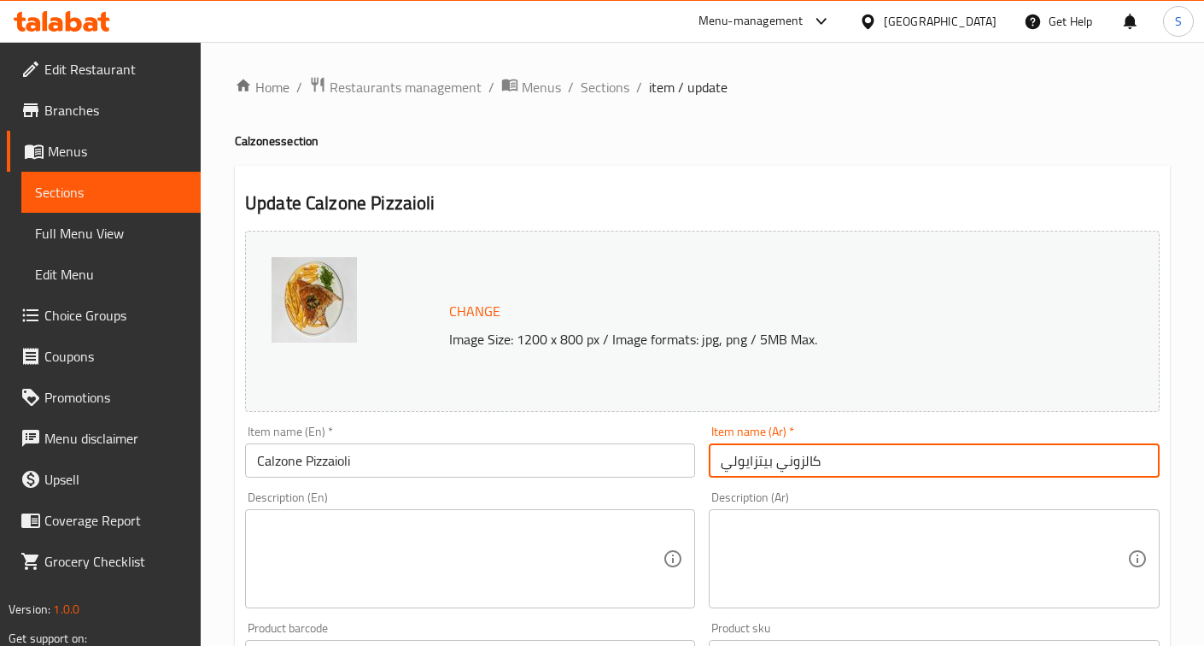
click at [891, 468] on input "كالزوني بيتزايولي" at bounding box center [934, 460] width 450 height 34
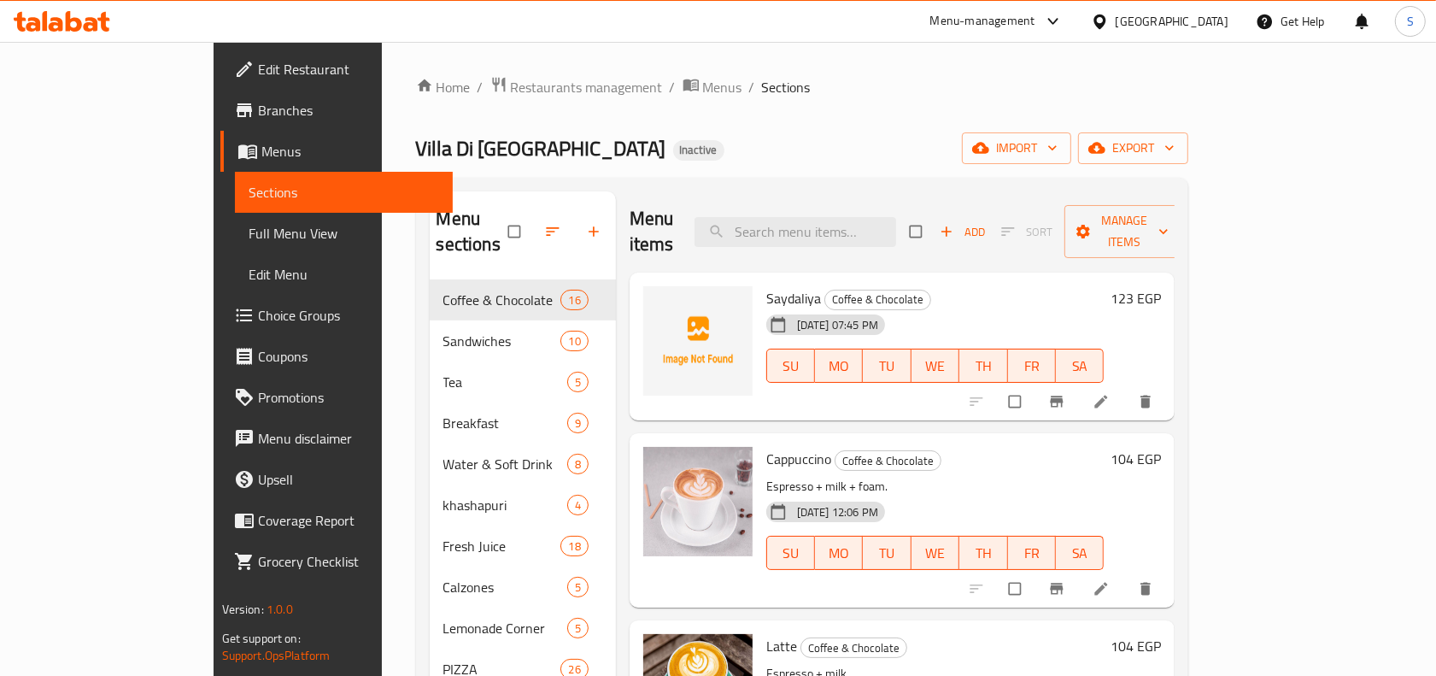
click at [911, 150] on div "Villa Di Napoli Inactive import export" at bounding box center [802, 148] width 773 height 32
click at [1188, 161] on div "import export" at bounding box center [1075, 148] width 226 height 32
click at [1105, 155] on icon "button" at bounding box center [1096, 147] width 17 height 17
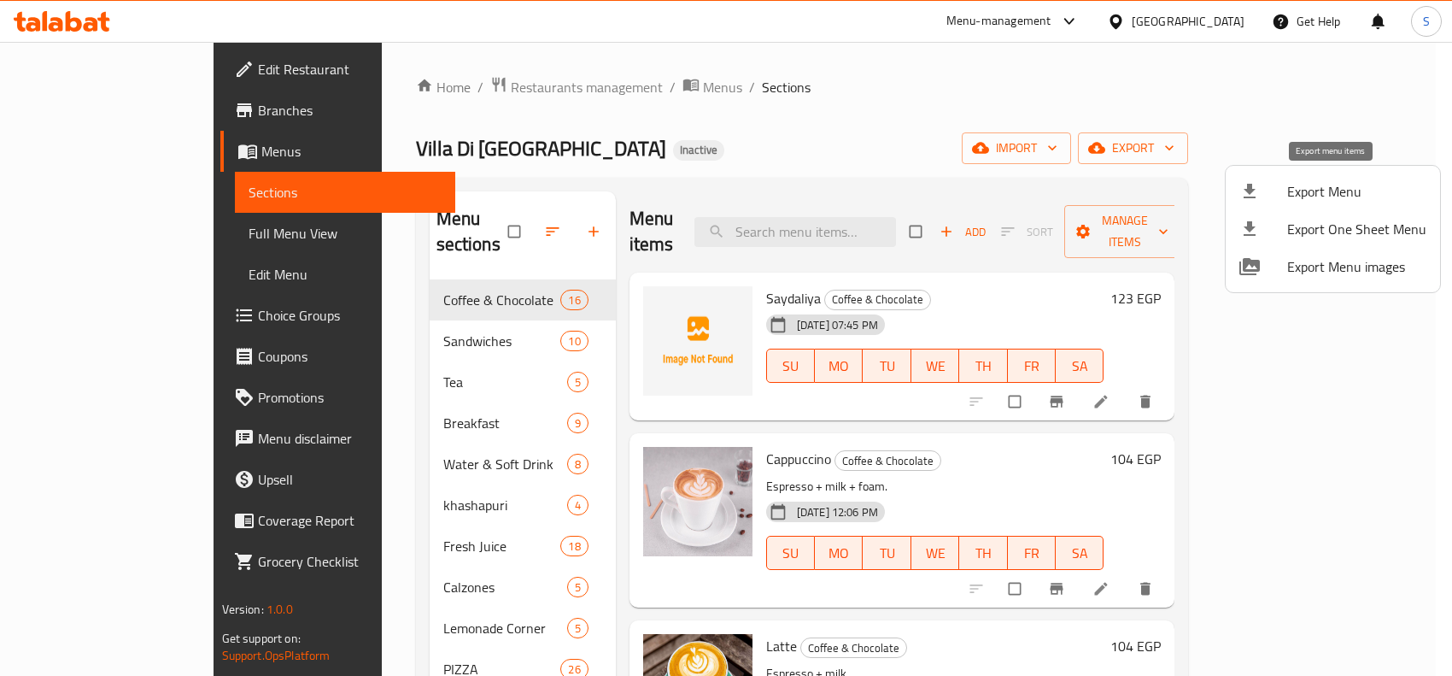
click at [1257, 190] on icon at bounding box center [1249, 191] width 21 height 21
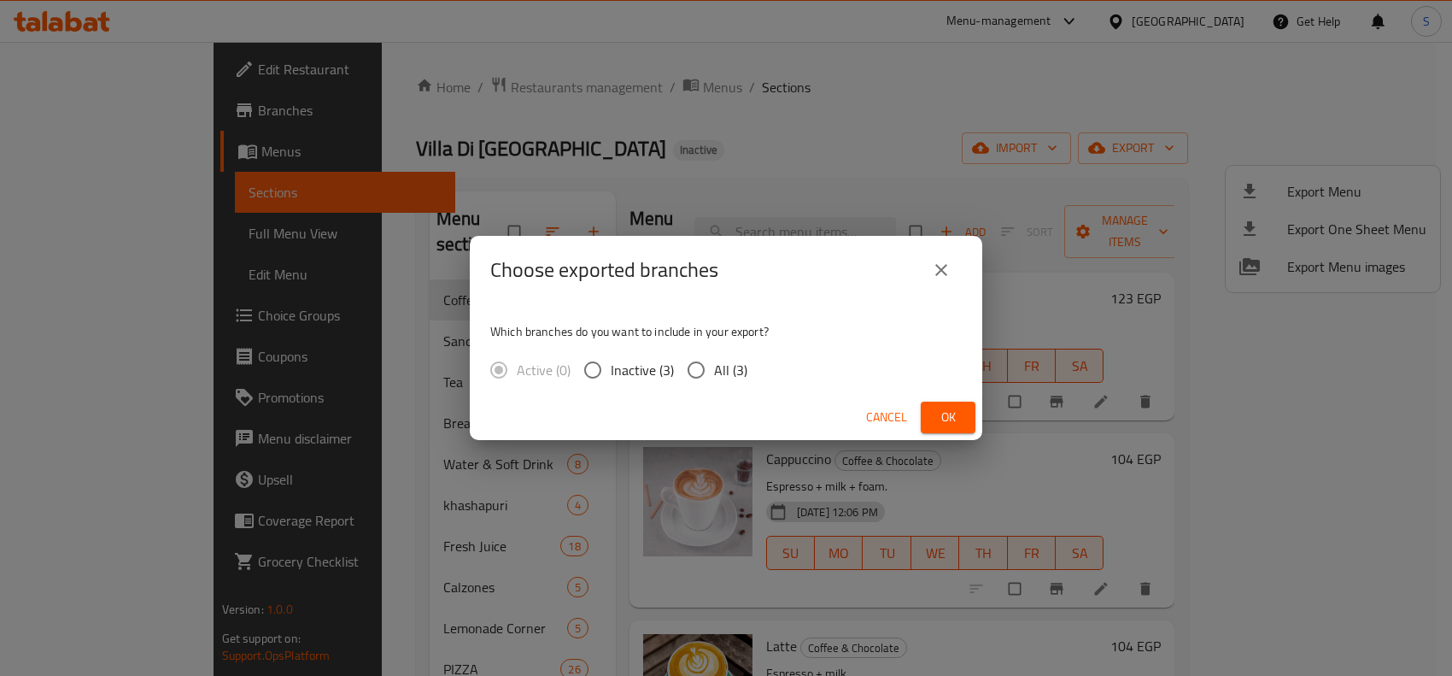
click at [705, 368] on input "All (3)" at bounding box center [696, 370] width 36 height 36
radio input "true"
click at [952, 424] on span "Ok" at bounding box center [947, 417] width 27 height 21
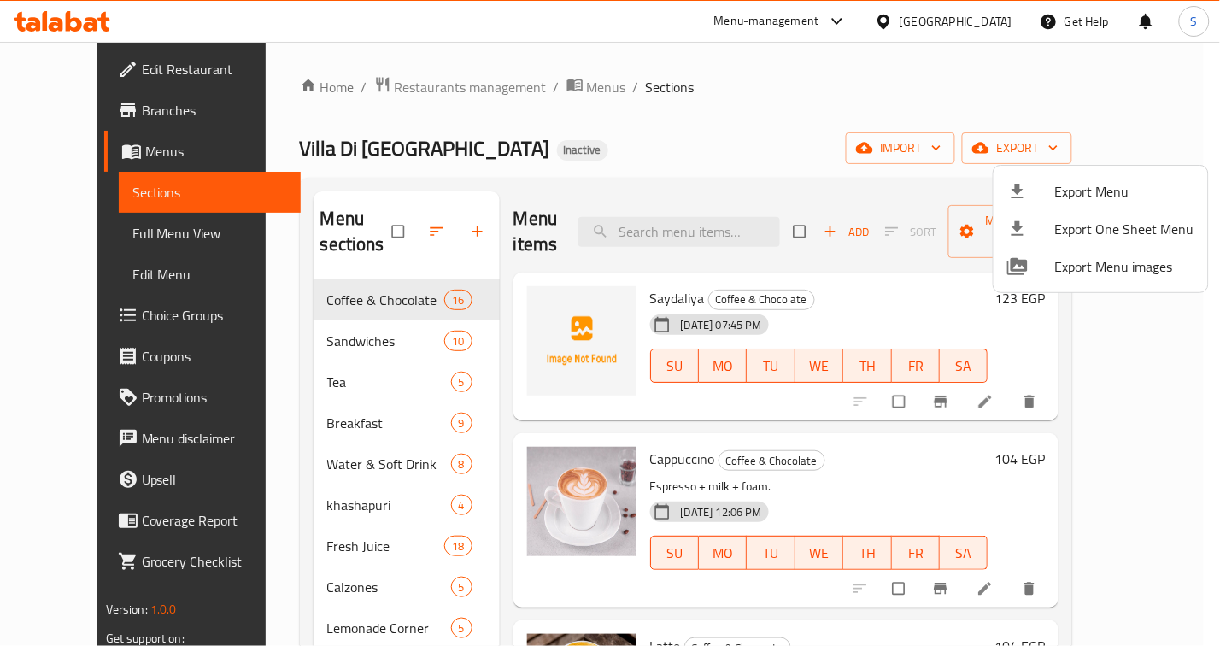
click at [710, 212] on div at bounding box center [610, 323] width 1220 height 646
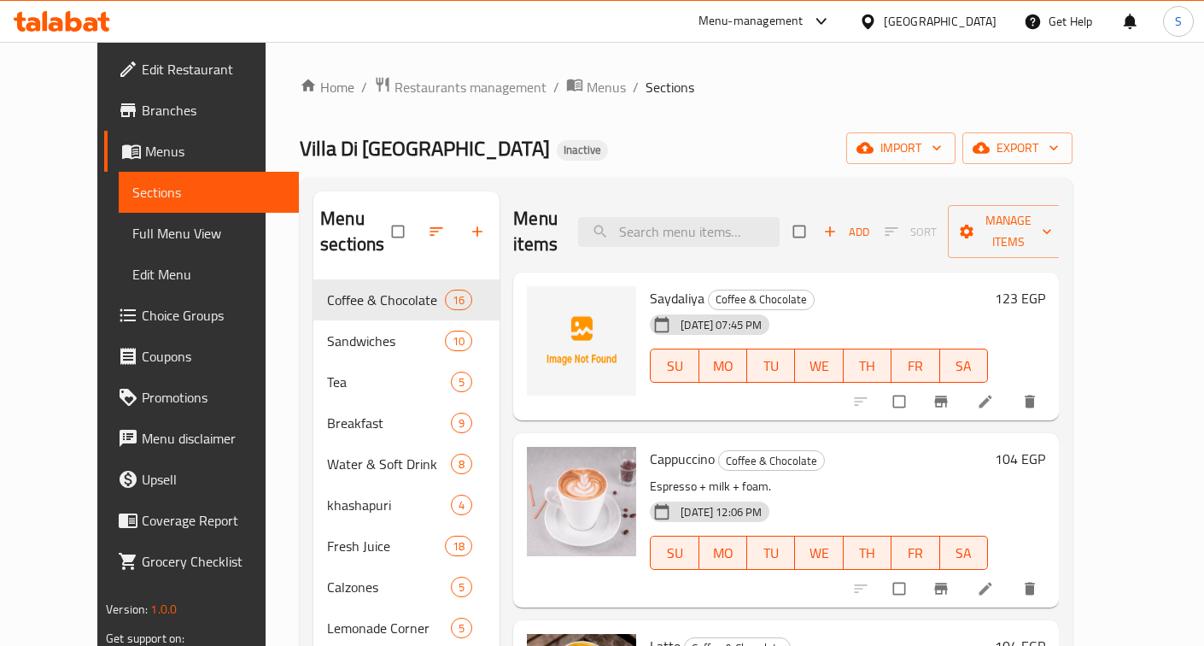
click at [710, 217] on input "search" at bounding box center [679, 232] width 202 height 30
paste input "Single Turkish Coffee"
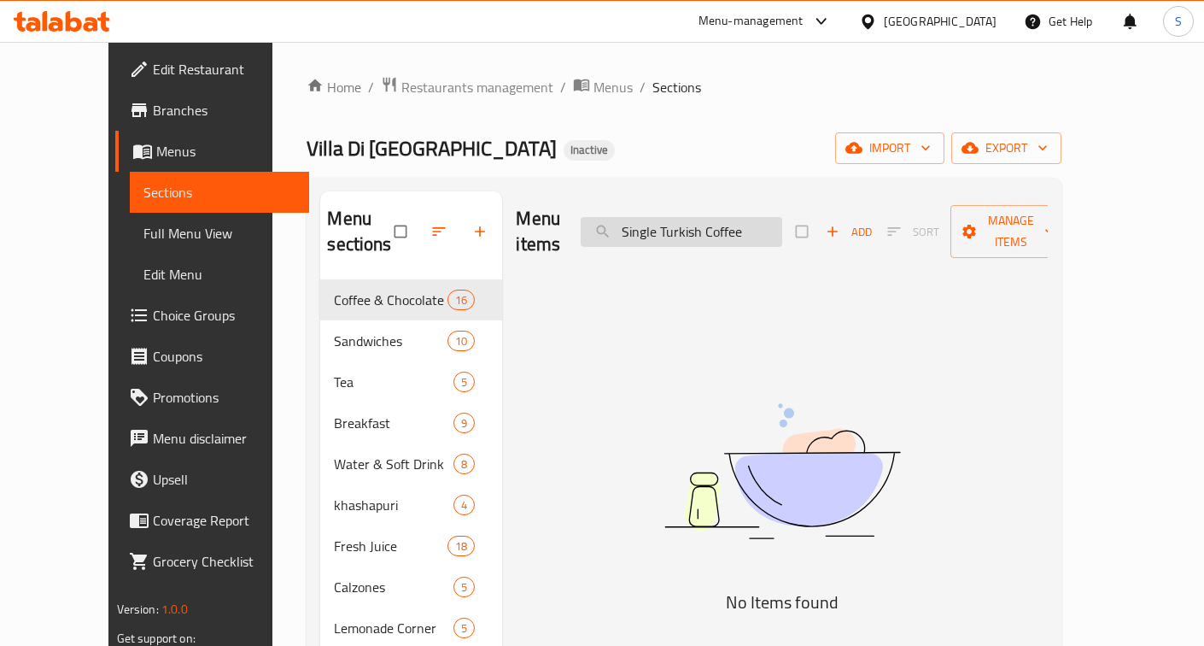
click at [656, 224] on input "Single Turkish Coffee" at bounding box center [682, 232] width 202 height 30
click at [679, 217] on input "Single Turkish Coffee" at bounding box center [682, 232] width 202 height 30
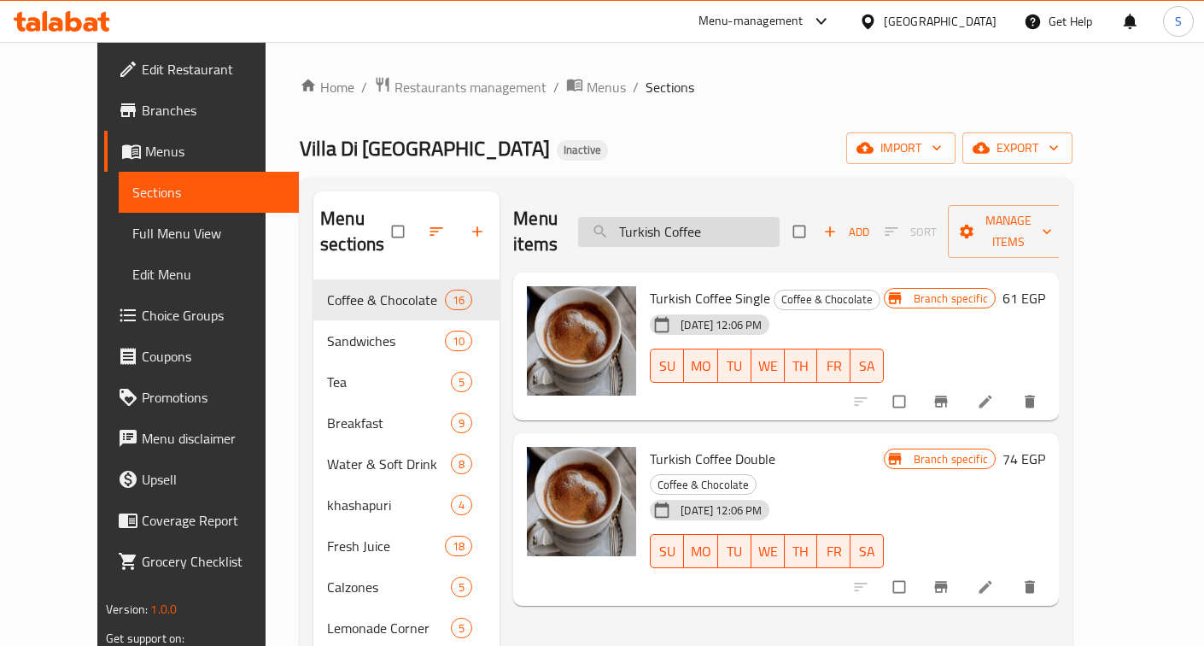
click at [767, 218] on input "Turkish Coffee" at bounding box center [679, 232] width 202 height 30
paste input "Dou"
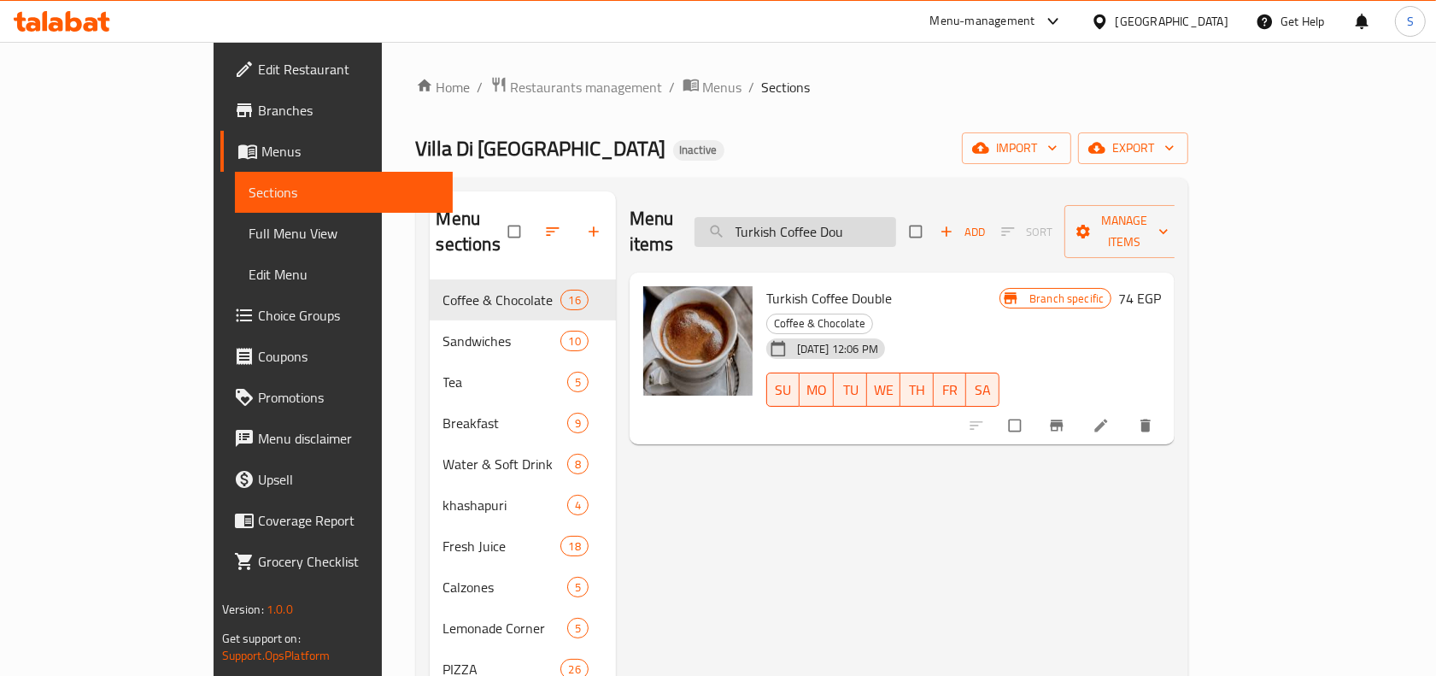
click at [896, 217] on input "Turkish Coffee Dou" at bounding box center [795, 232] width 202 height 30
paste input "Sparkling Wate"
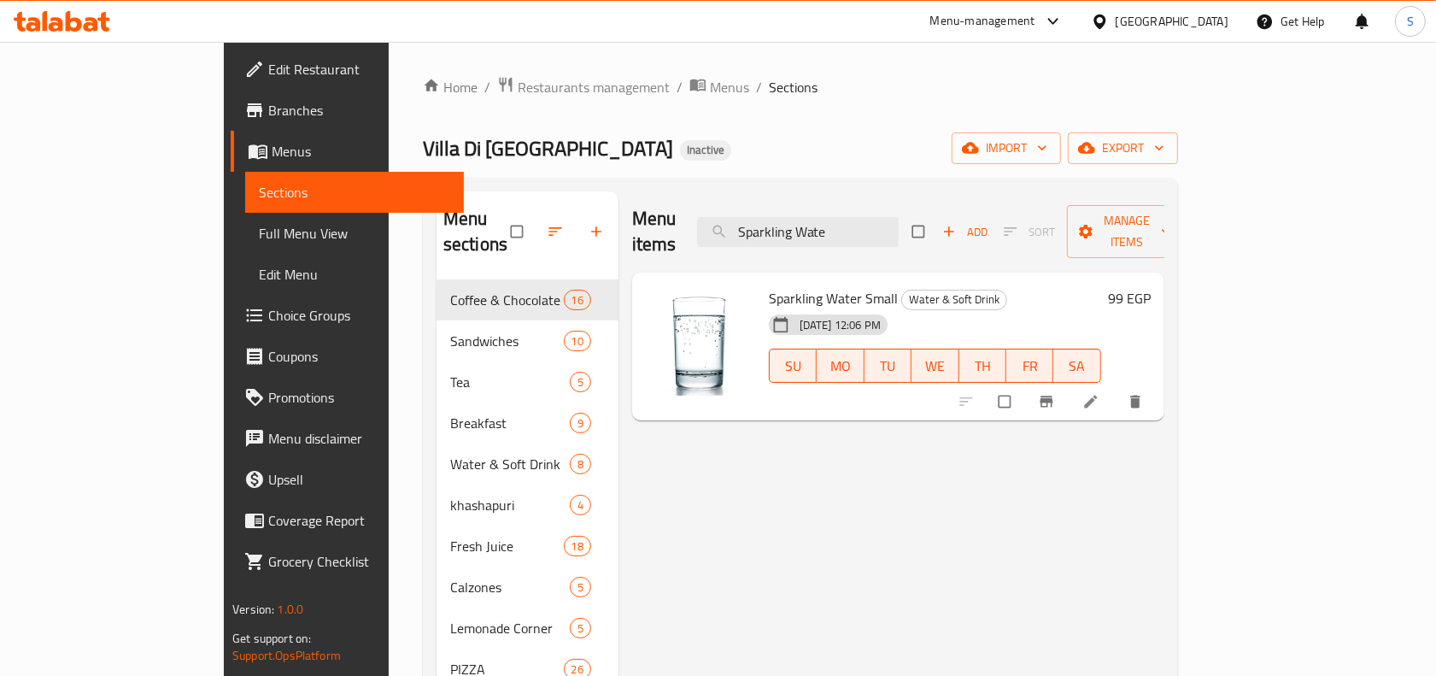
type input "Sparkling Wate"
click at [1212, 146] on div "Home / Restaurants management / Menus / Sections Villa Di Napoli Inactive impor…" at bounding box center [800, 680] width 823 height 1276
click at [1164, 150] on span "export" at bounding box center [1122, 148] width 83 height 21
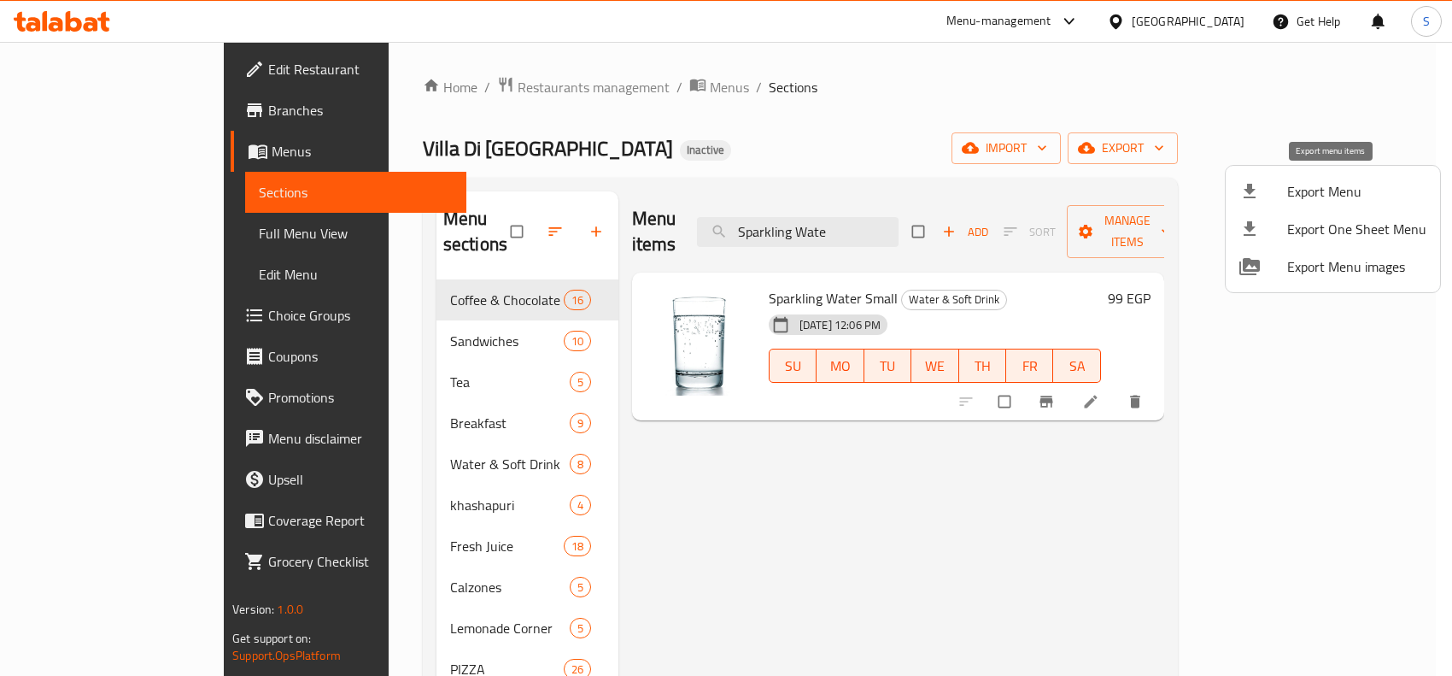
click at [1277, 178] on li "Export Menu" at bounding box center [1333, 192] width 214 height 38
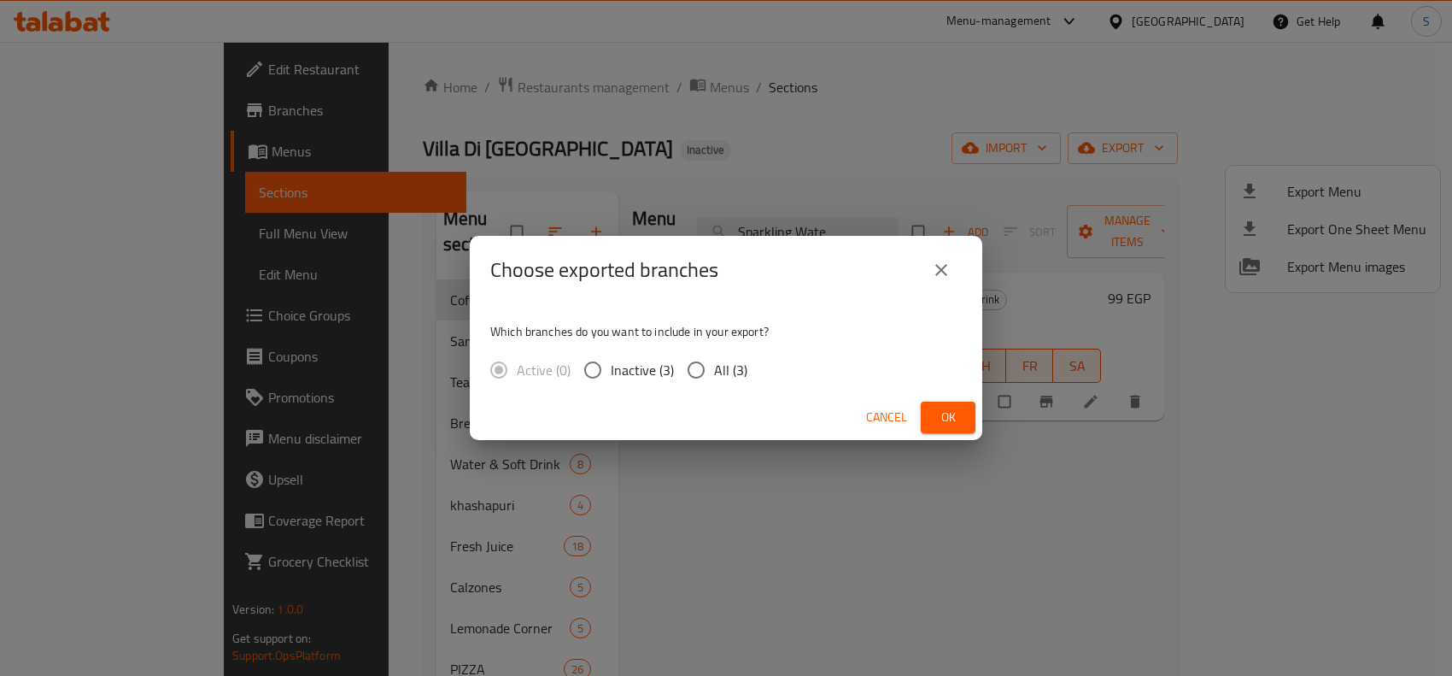
click at [714, 353] on label "All (3)" at bounding box center [712, 370] width 69 height 36
click at [714, 353] on input "All (3)" at bounding box center [696, 370] width 36 height 36
radio input "true"
click at [954, 419] on span "Ok" at bounding box center [947, 417] width 27 height 21
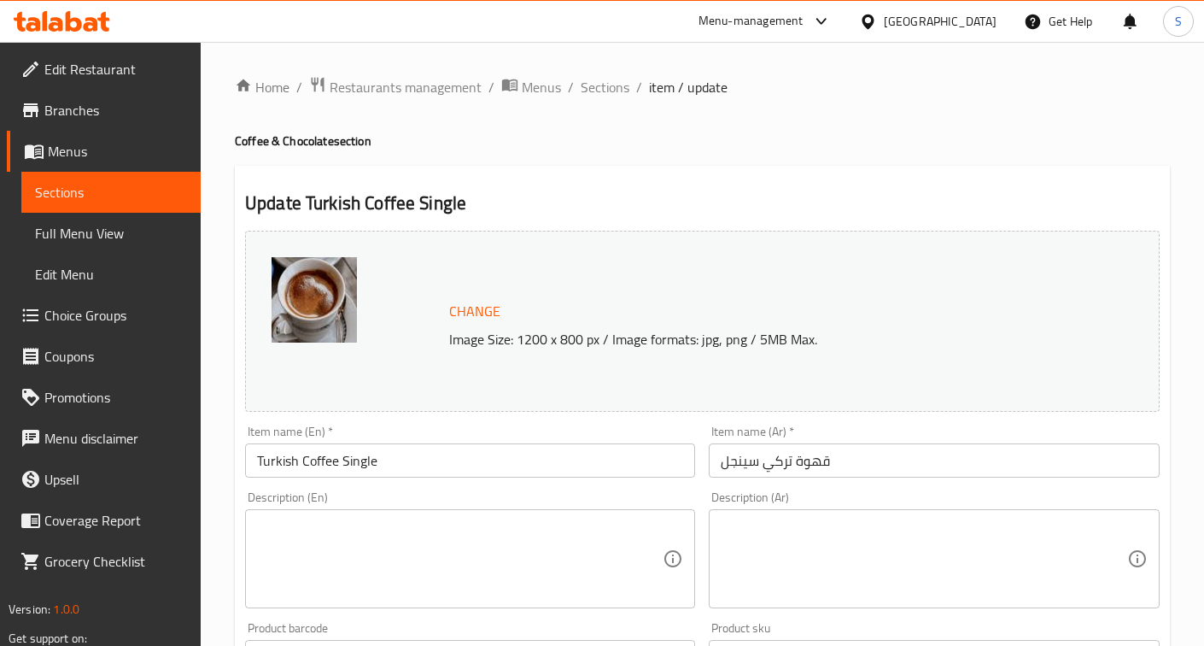
click at [553, 558] on textarea at bounding box center [460, 558] width 406 height 81
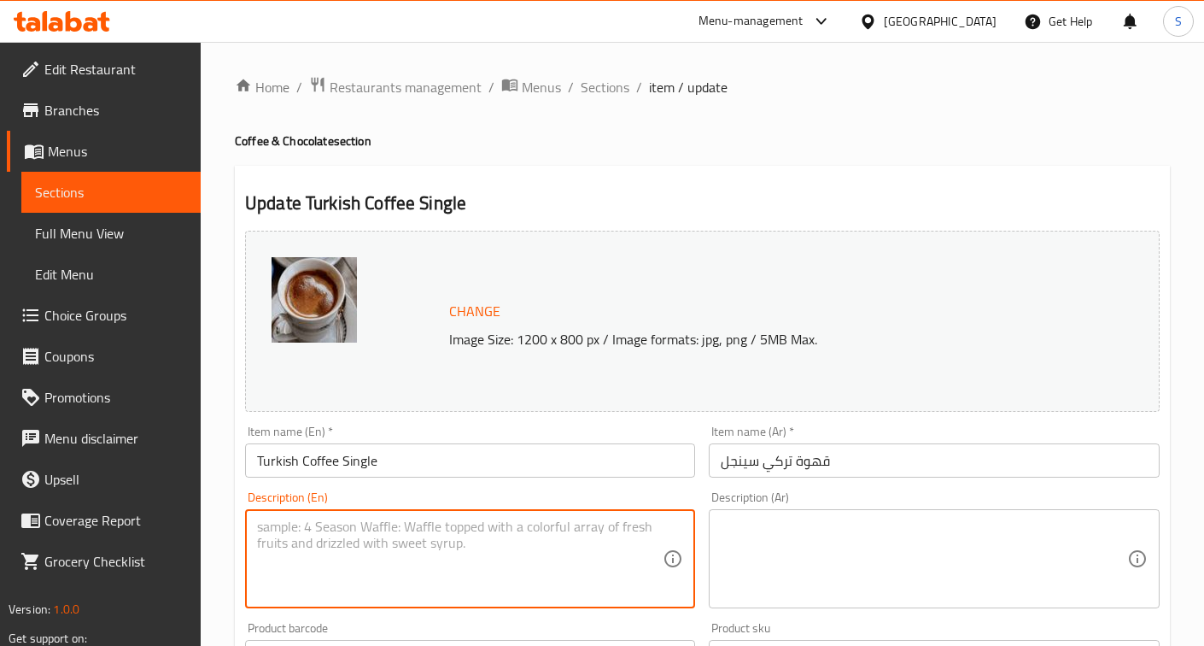
paste textarea "Strong and aromatic traditional coffee."
type textarea "Strong and aromatic traditional coffee."
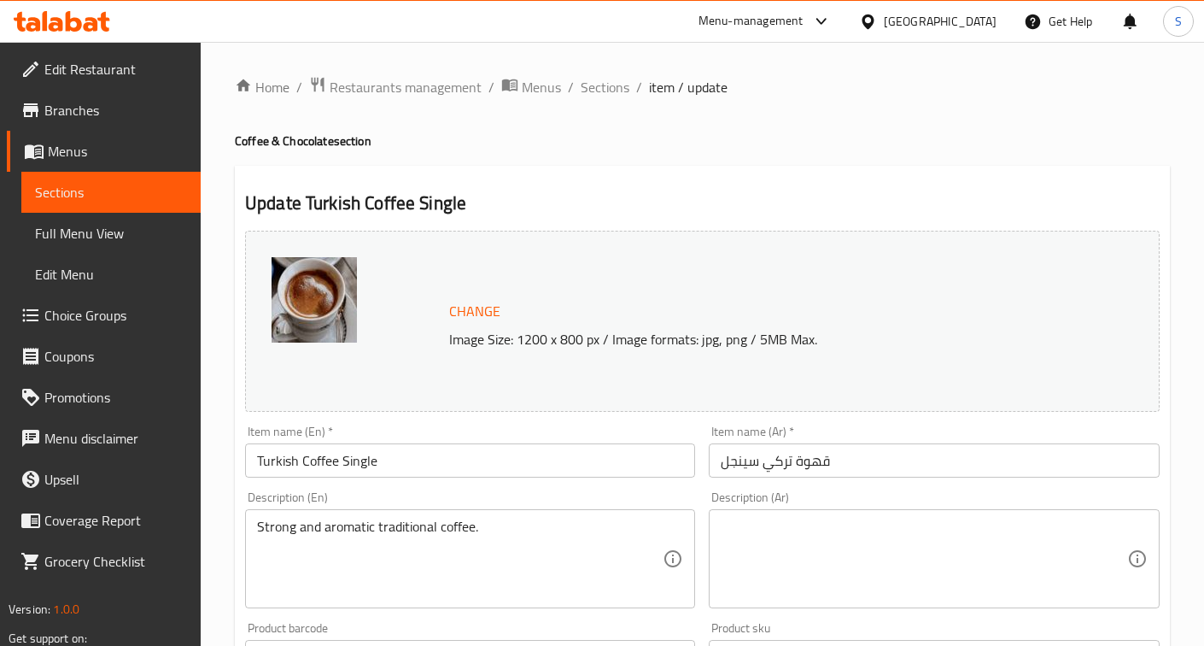
click at [951, 566] on textarea at bounding box center [924, 558] width 406 height 81
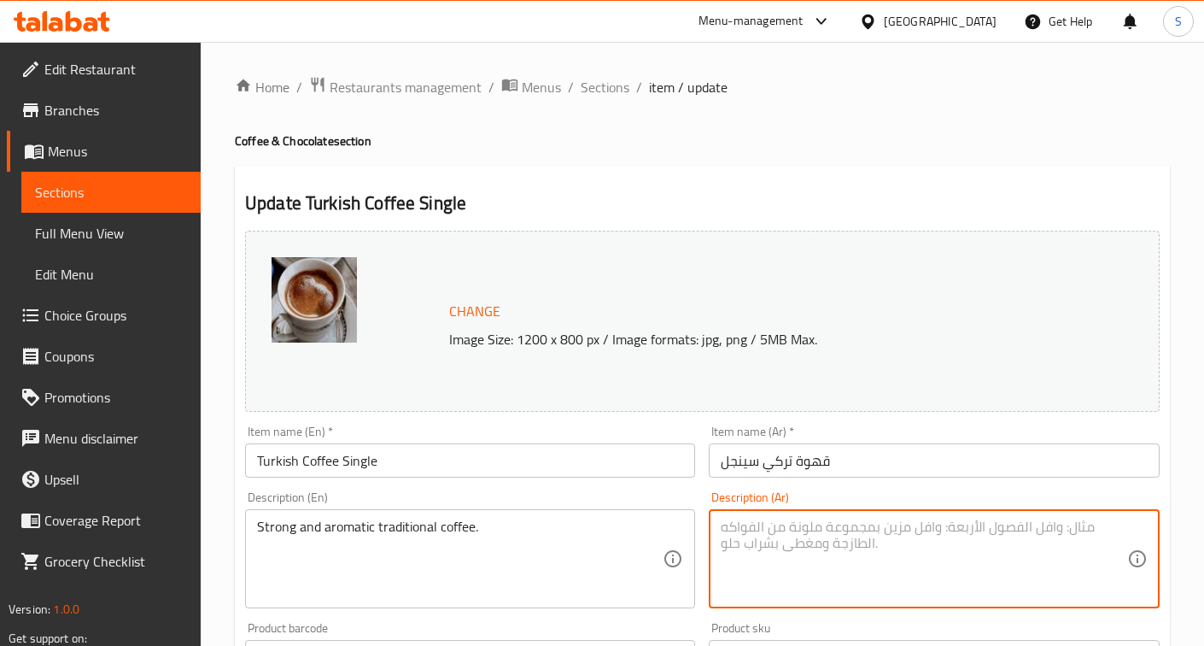
paste textarea "قهوة تقليدية قوية وعطرية."
type textarea "قهوة تقليدية قوية وعطرية."
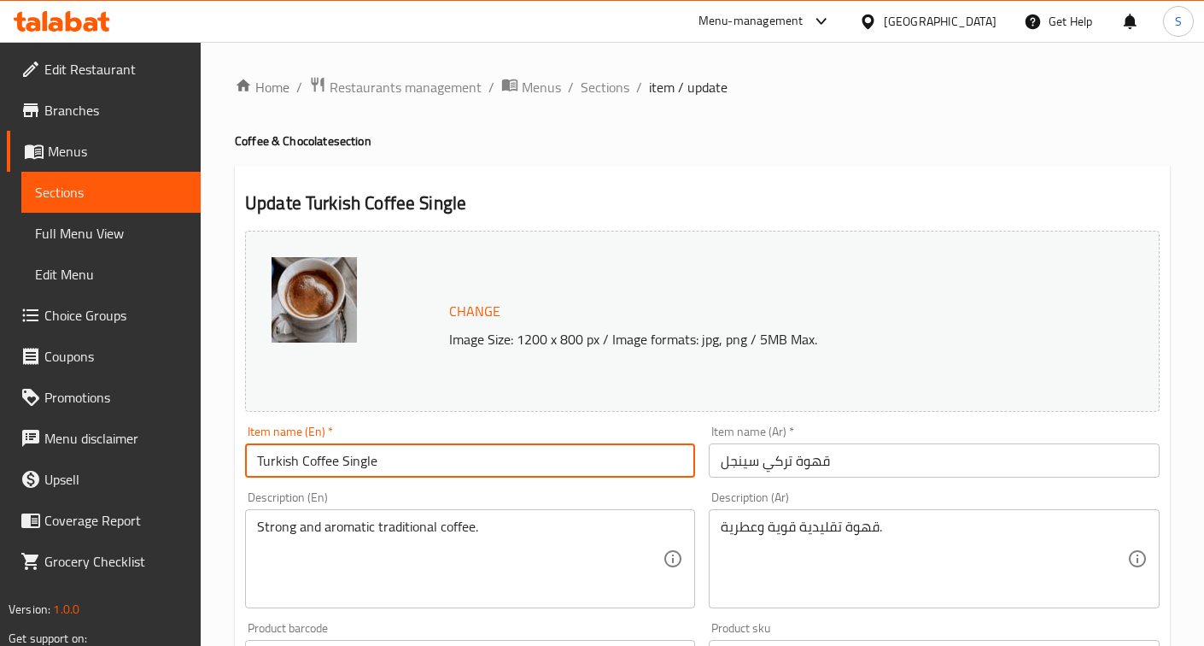
click at [677, 466] on input "Turkish Coffee Single" at bounding box center [470, 460] width 450 height 34
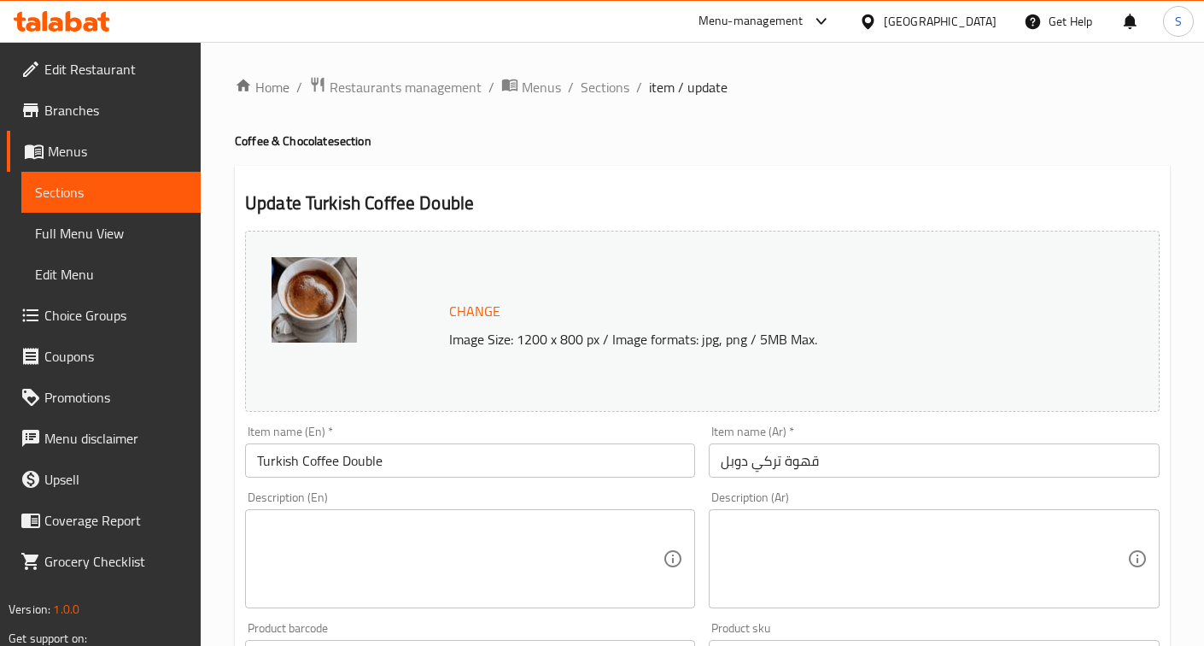
click at [487, 578] on textarea at bounding box center [460, 558] width 406 height 81
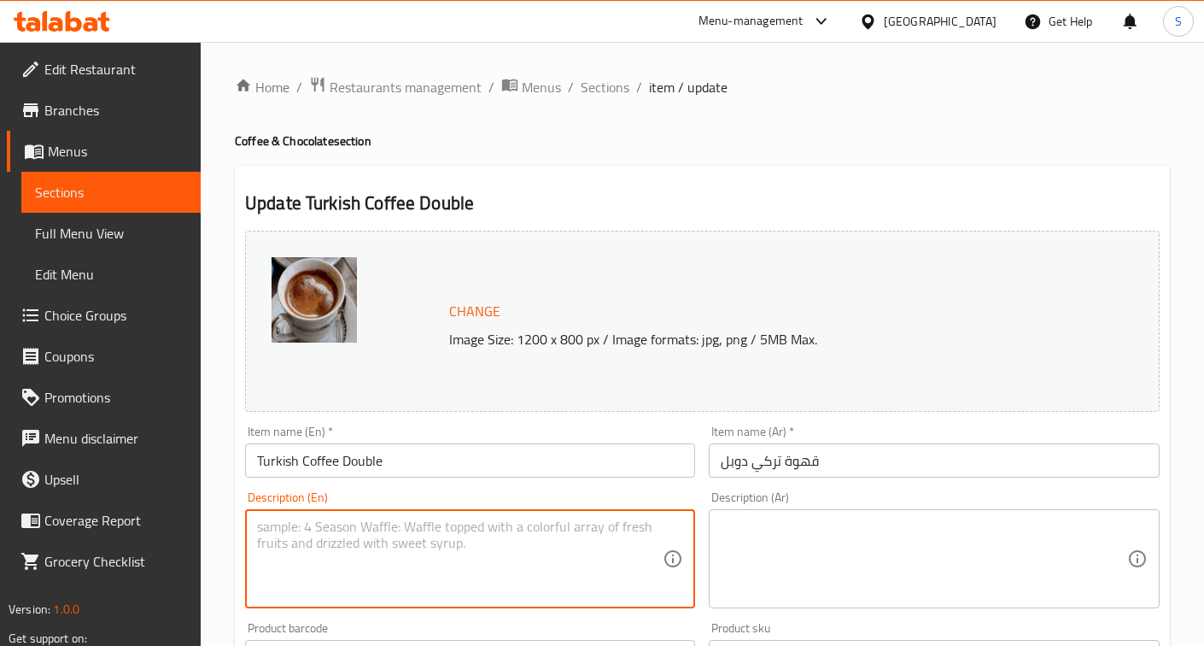
paste textarea "Strong and aromatic traditional coffee."
type textarea "Strong and aromatic traditional coffee."
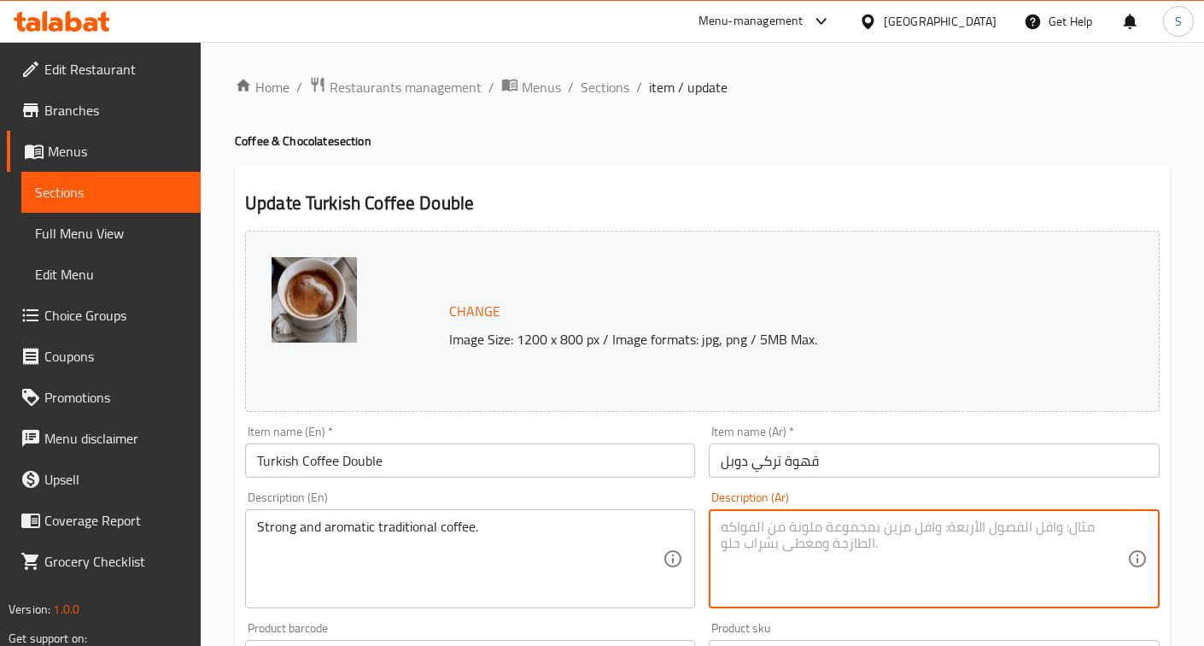
click at [871, 568] on textarea at bounding box center [924, 558] width 406 height 81
paste textarea "قهوة تقليدية قوية وعطرية."
type textarea "قهوة تقليدية قوية وعطرية."
click at [624, 477] on input "Turkish Coffee Double" at bounding box center [470, 460] width 450 height 34
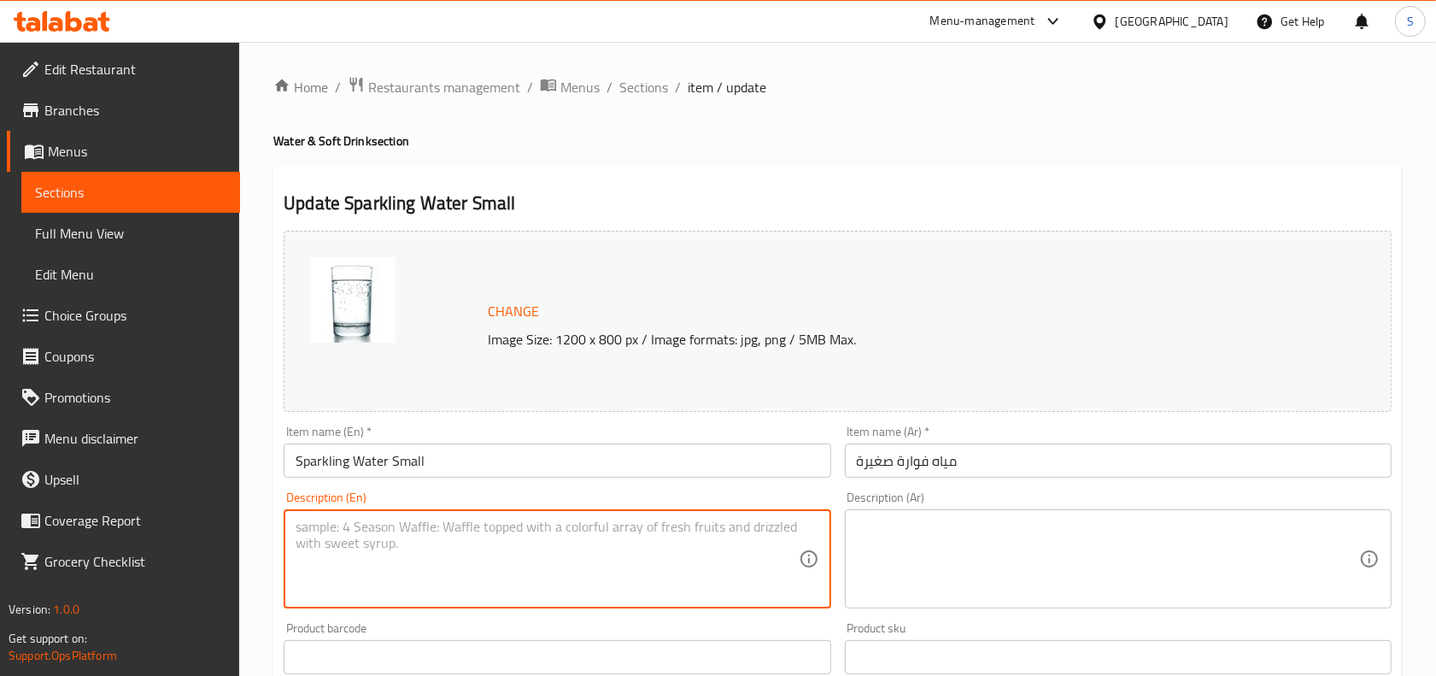
click at [506, 523] on textarea at bounding box center [547, 558] width 502 height 81
paste textarea "Bottle of small-sized sparkling water."
type textarea "Bottle of small-sized sparkling water."
click at [983, 561] on textarea at bounding box center [1108, 558] width 502 height 81
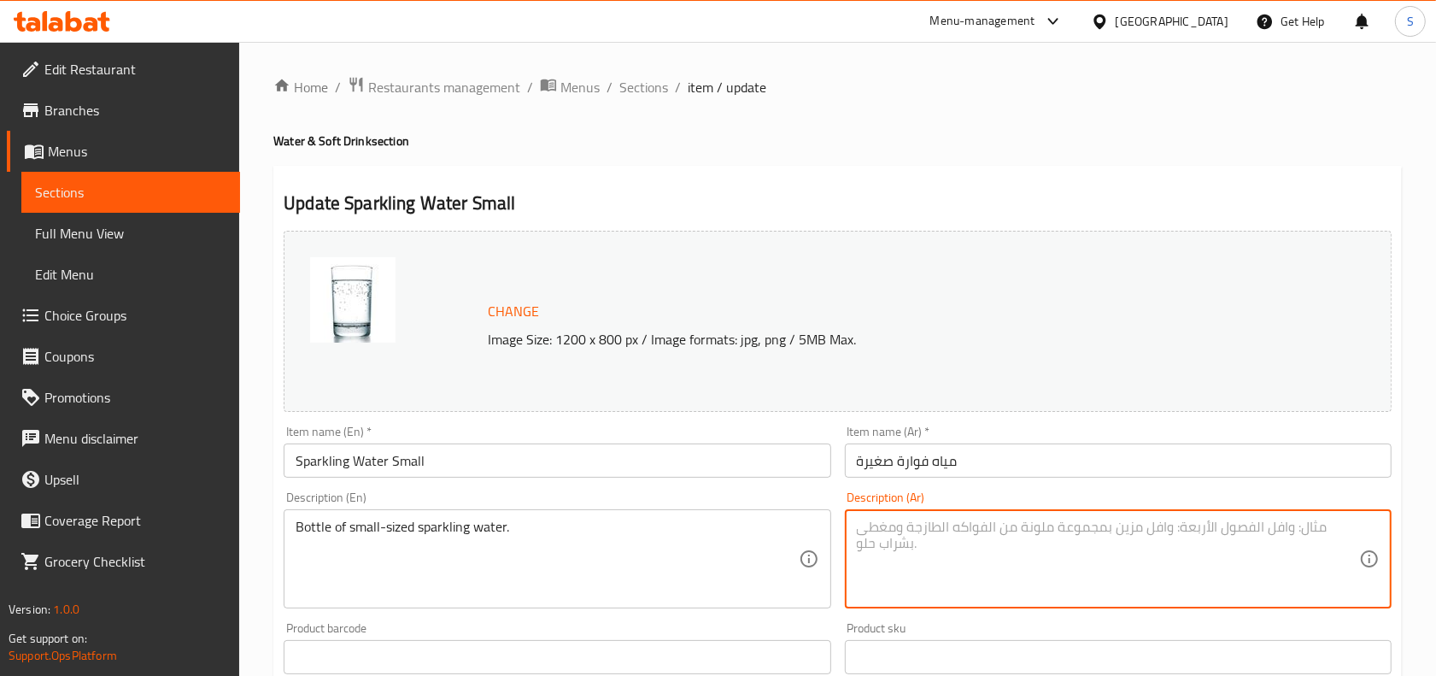
paste textarea "زجاجة مياه غازية صغيرة الحجم."
type textarea "زجاجة مياه غازية صغيرة الحجم."
click at [629, 454] on input "Sparkling Water Small" at bounding box center [557, 460] width 547 height 34
